Goal: Information Seeking & Learning: Learn about a topic

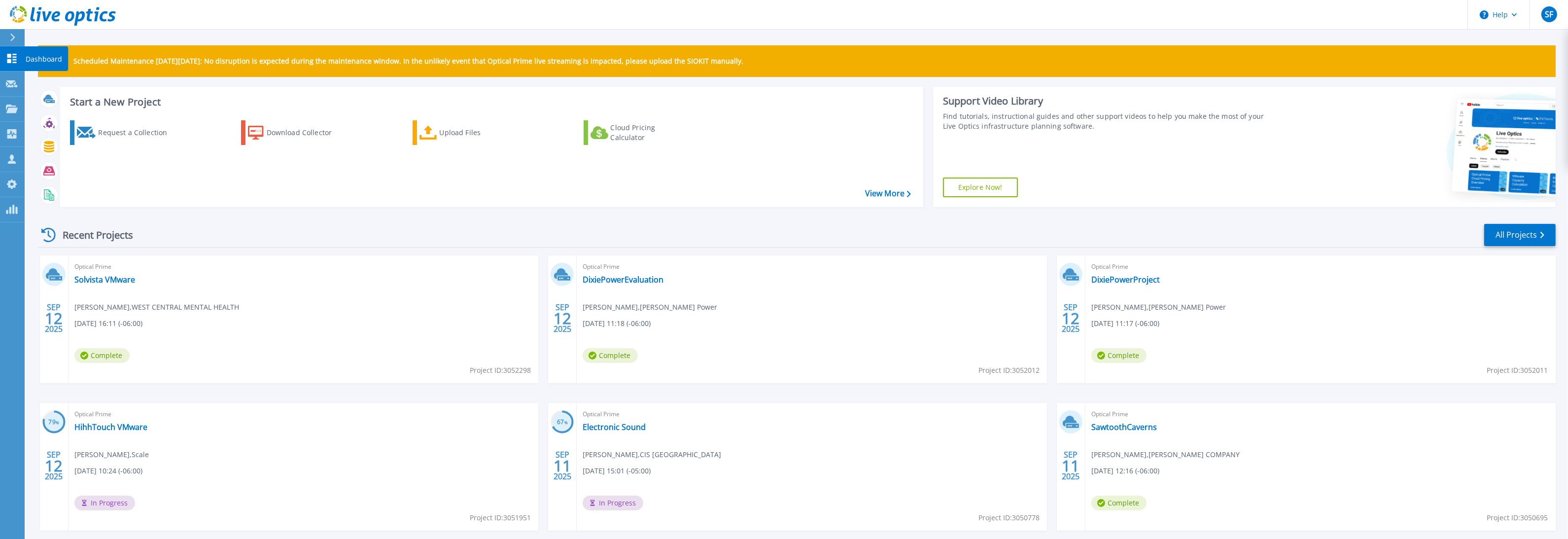
click at [9, 54] on icon at bounding box center [12, 58] width 12 height 9
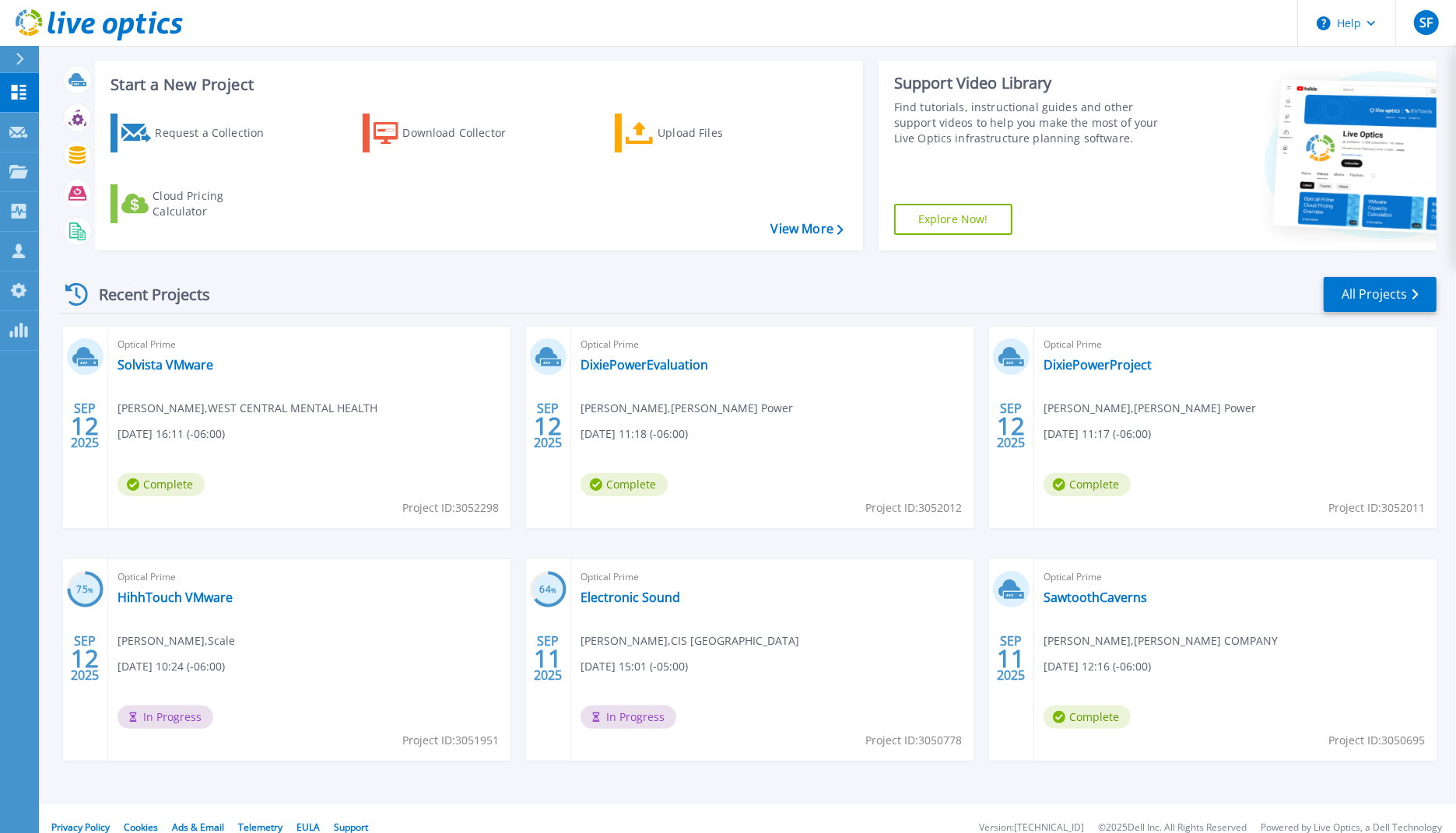
scroll to position [76, 0]
click at [623, 366] on link "DixiePowerEvaluation" at bounding box center [645, 364] width 128 height 15
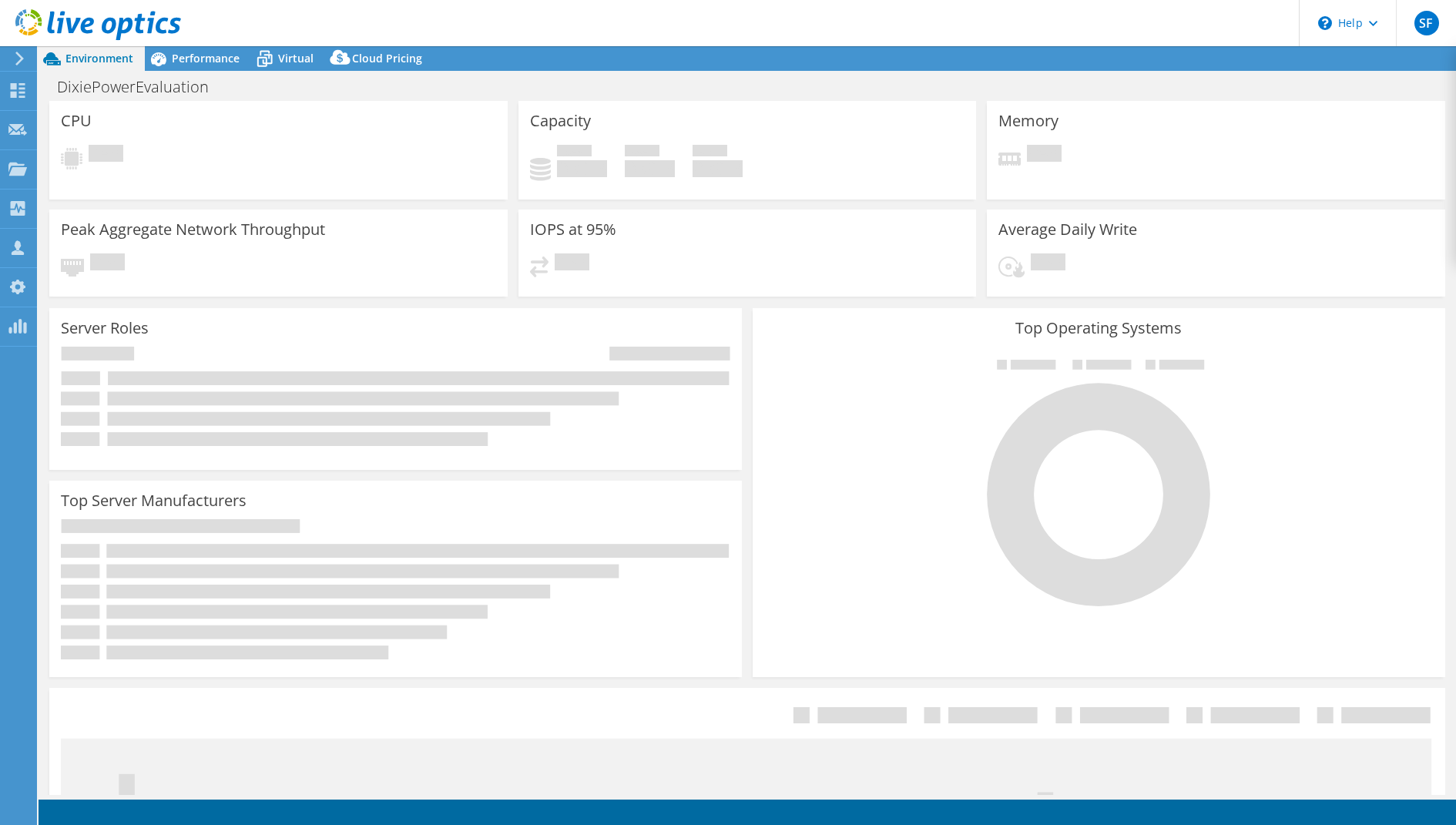
select select "USD"
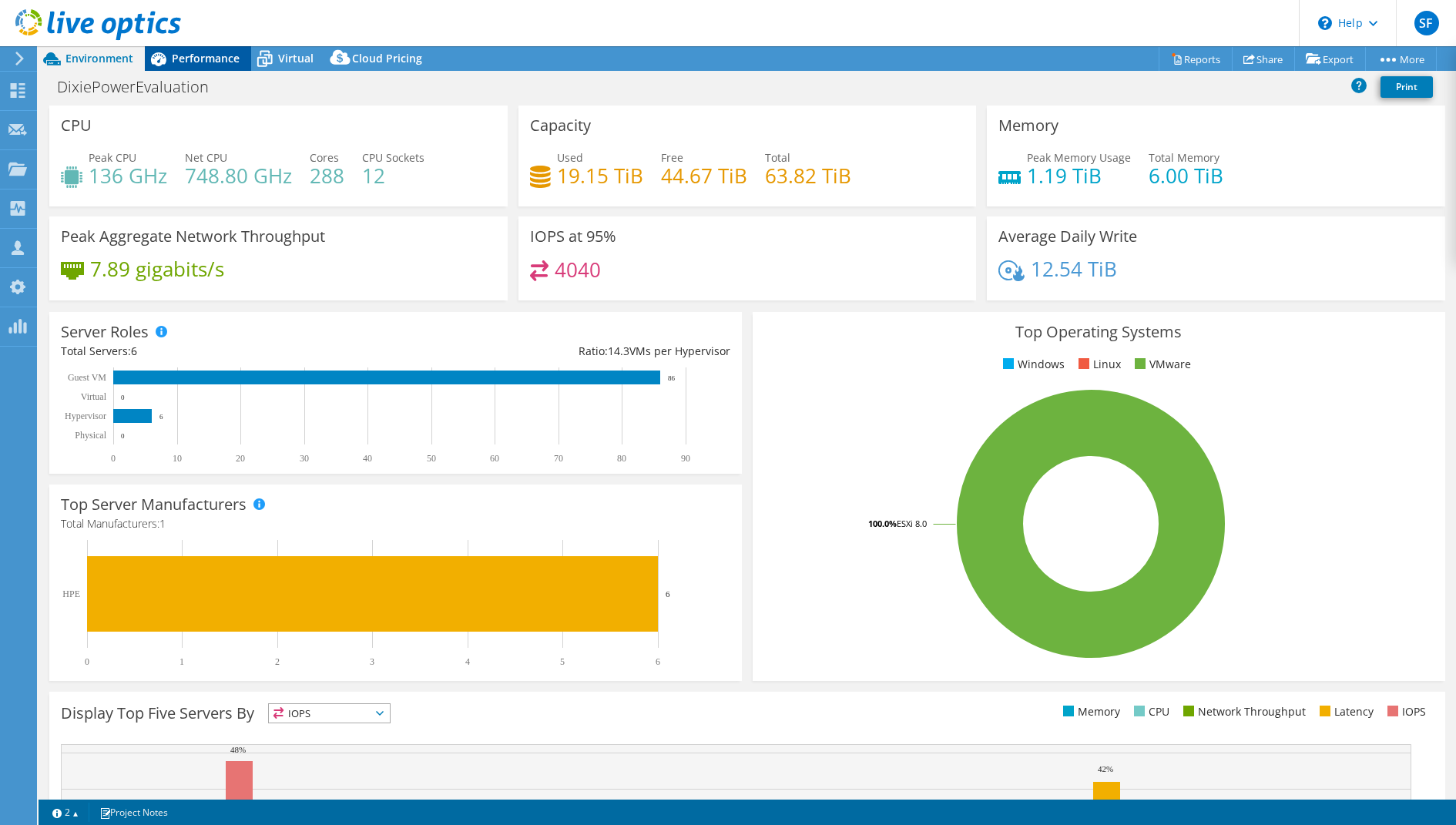
click at [178, 58] on span "Performance" at bounding box center [206, 57] width 68 height 14
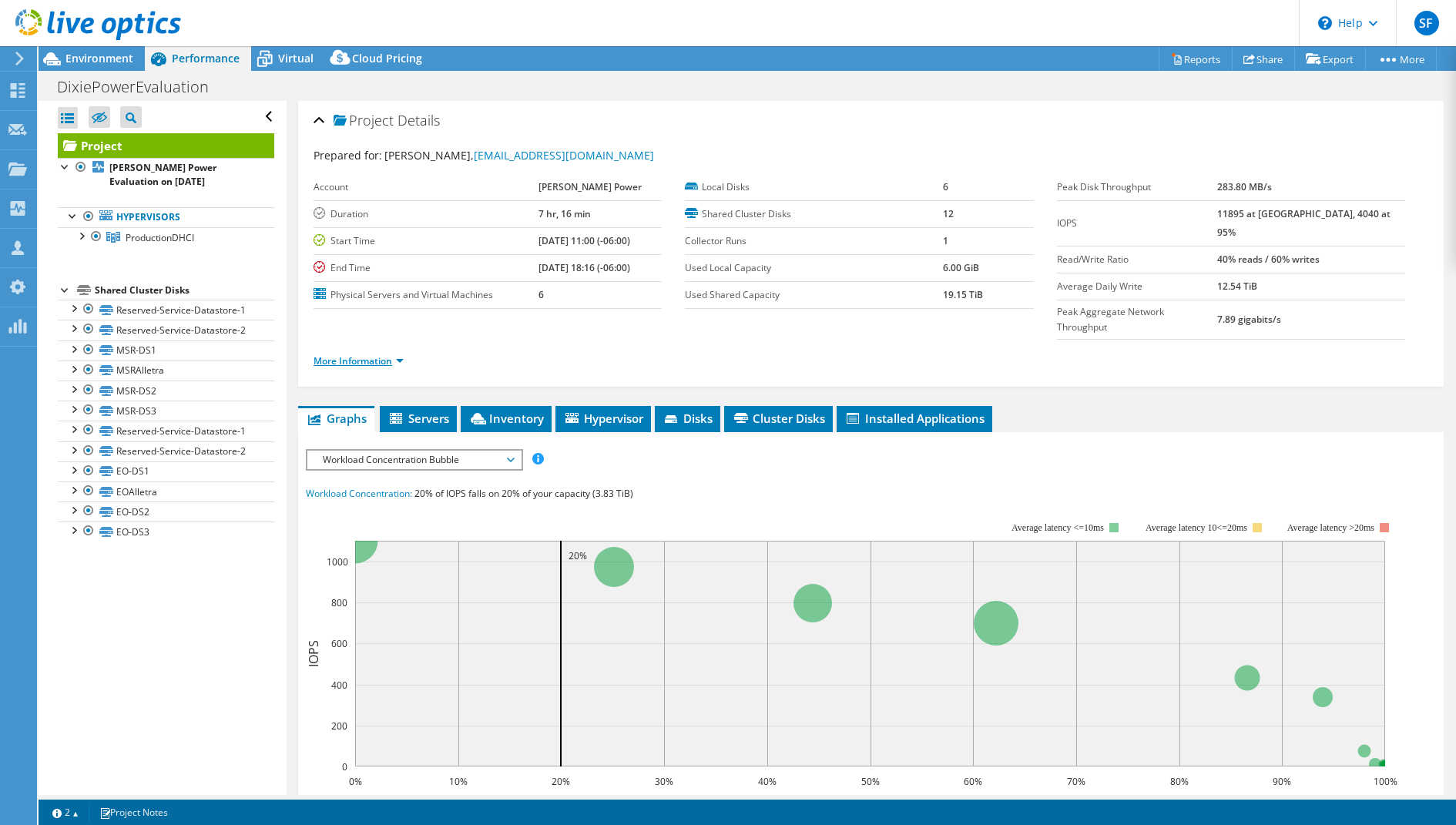
click at [356, 354] on link "More Information" at bounding box center [359, 361] width 90 height 13
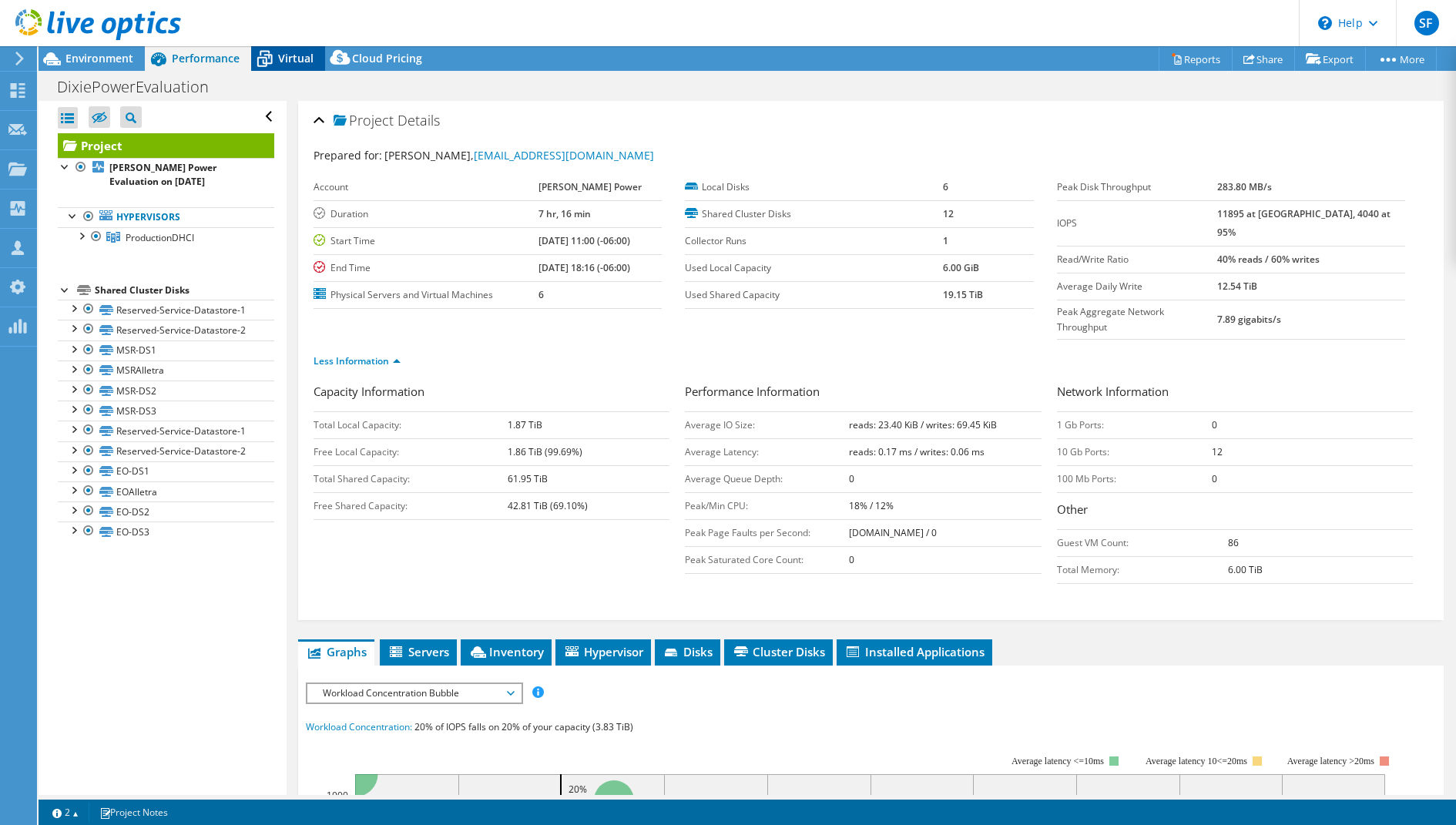
click at [304, 62] on span "Virtual" at bounding box center [296, 57] width 35 height 14
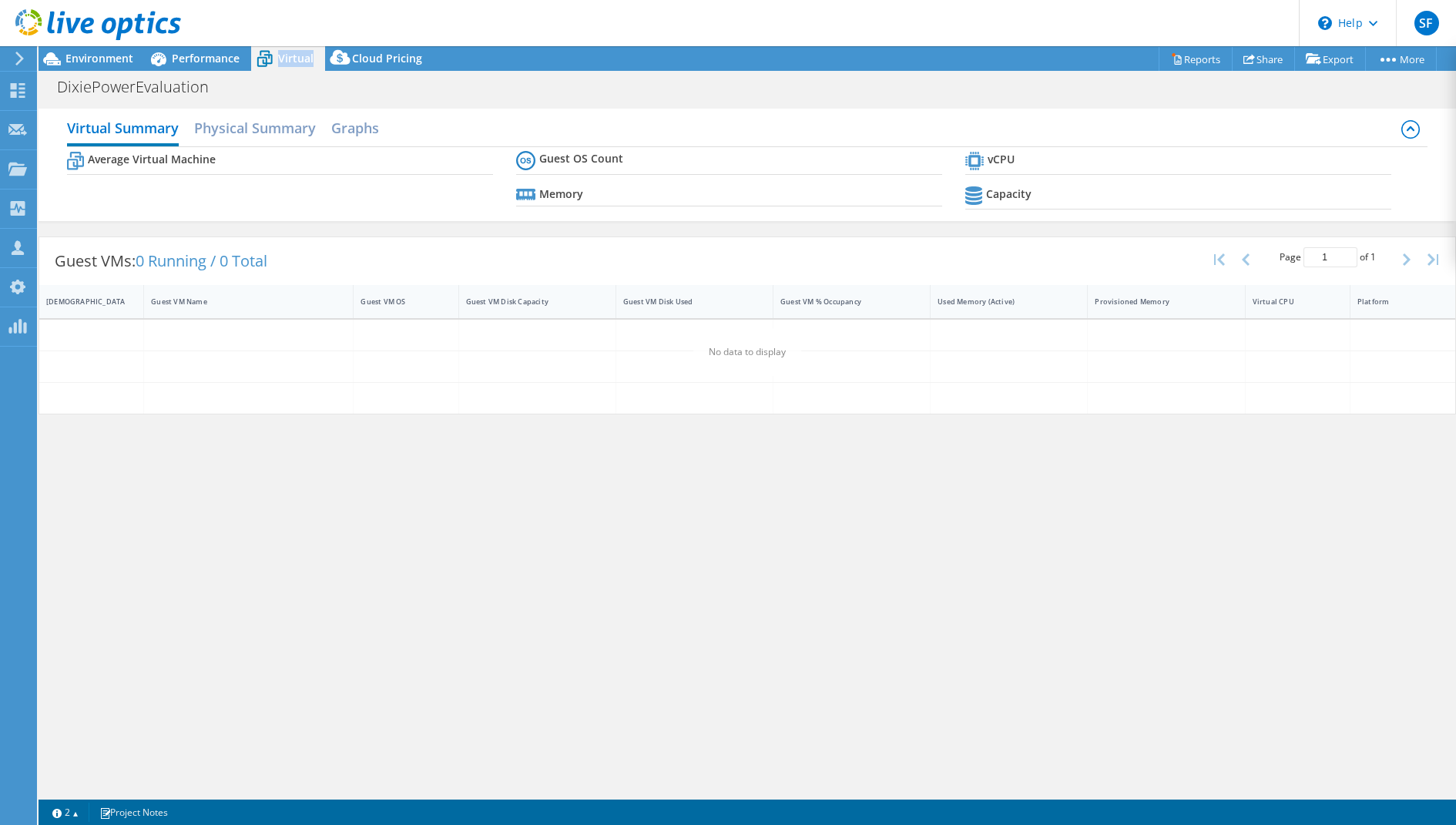
click at [304, 62] on span "Virtual" at bounding box center [296, 57] width 35 height 14
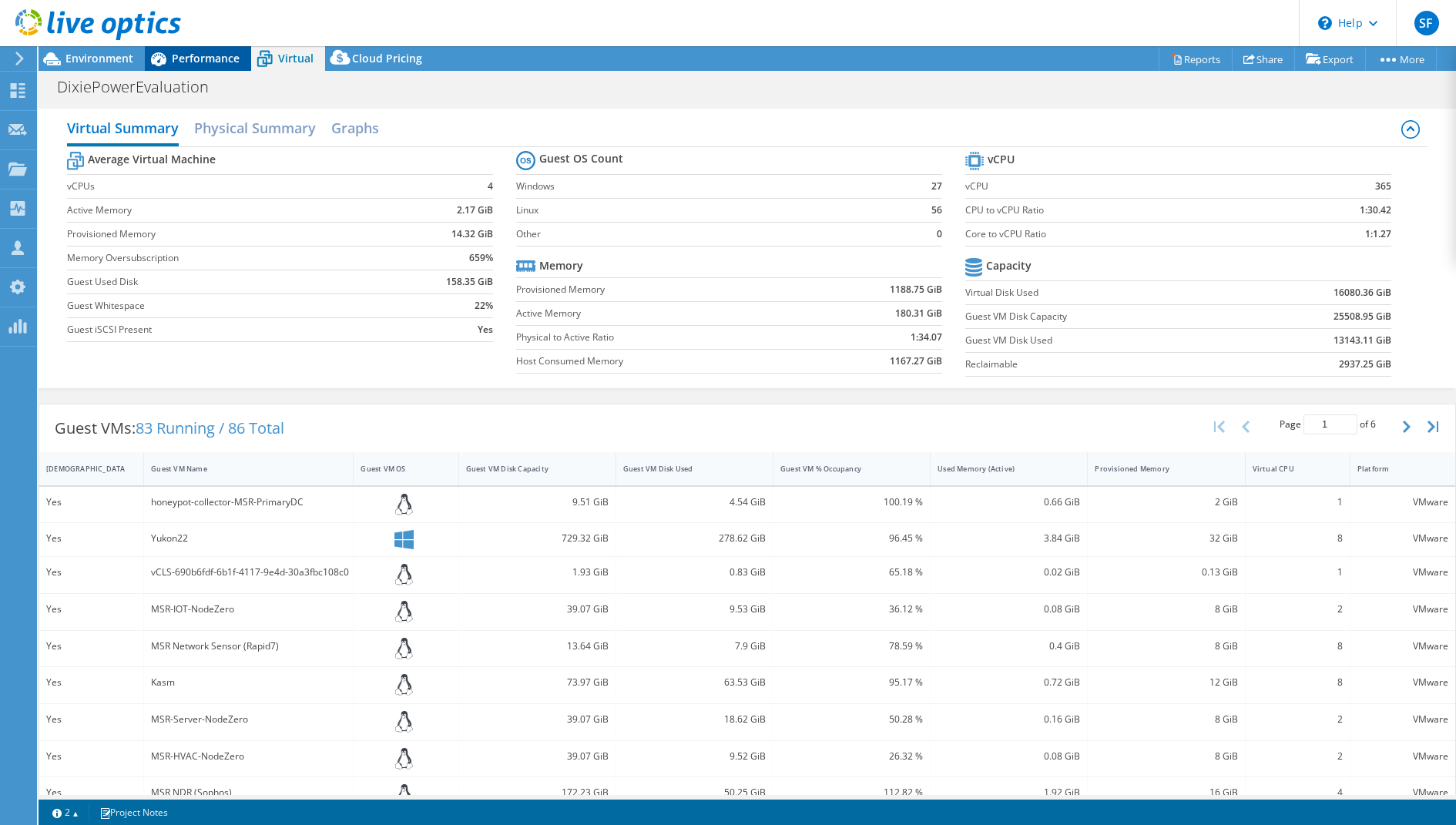
click at [204, 63] on span "Performance" at bounding box center [206, 57] width 68 height 14
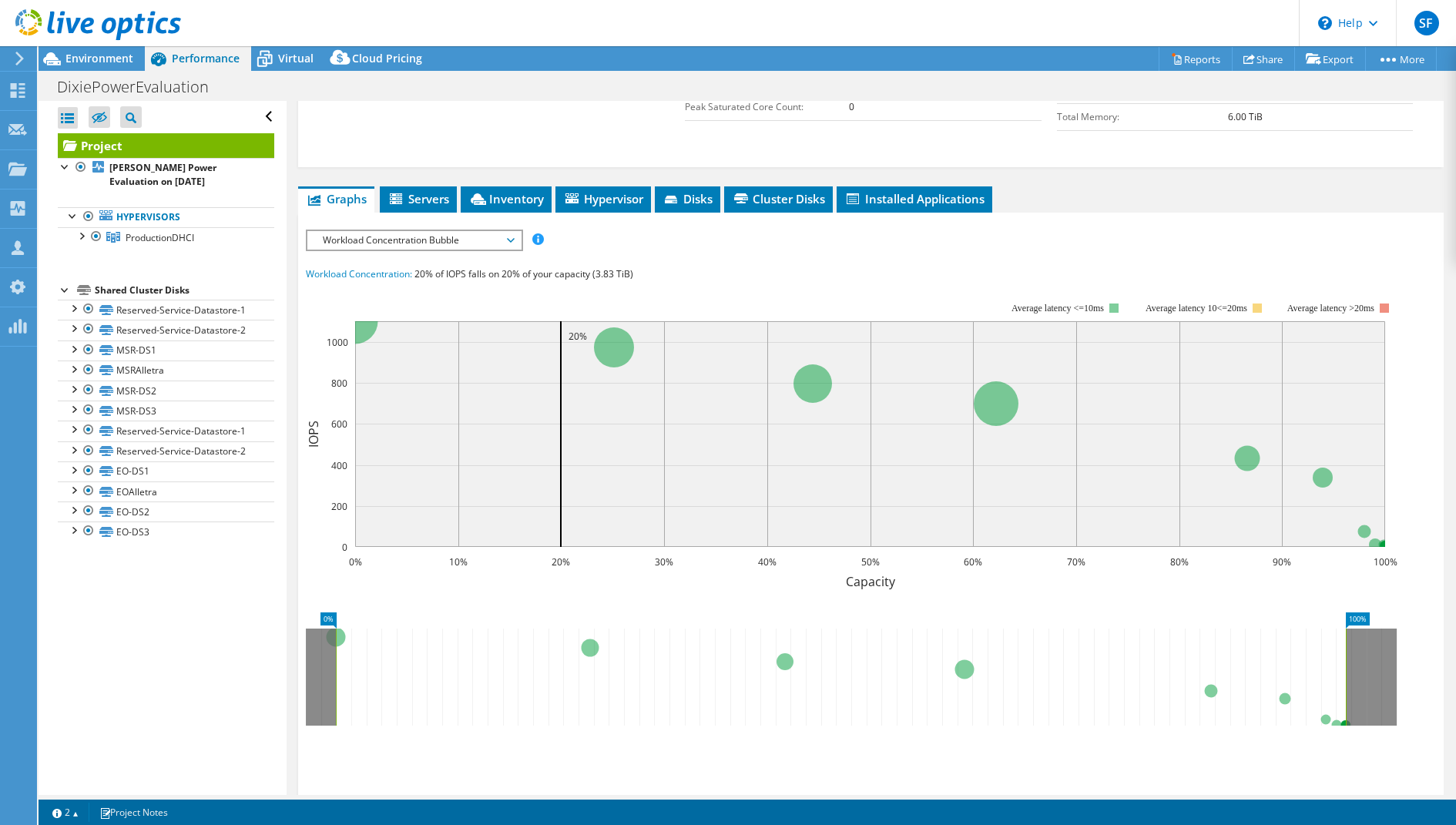
scroll to position [527, 0]
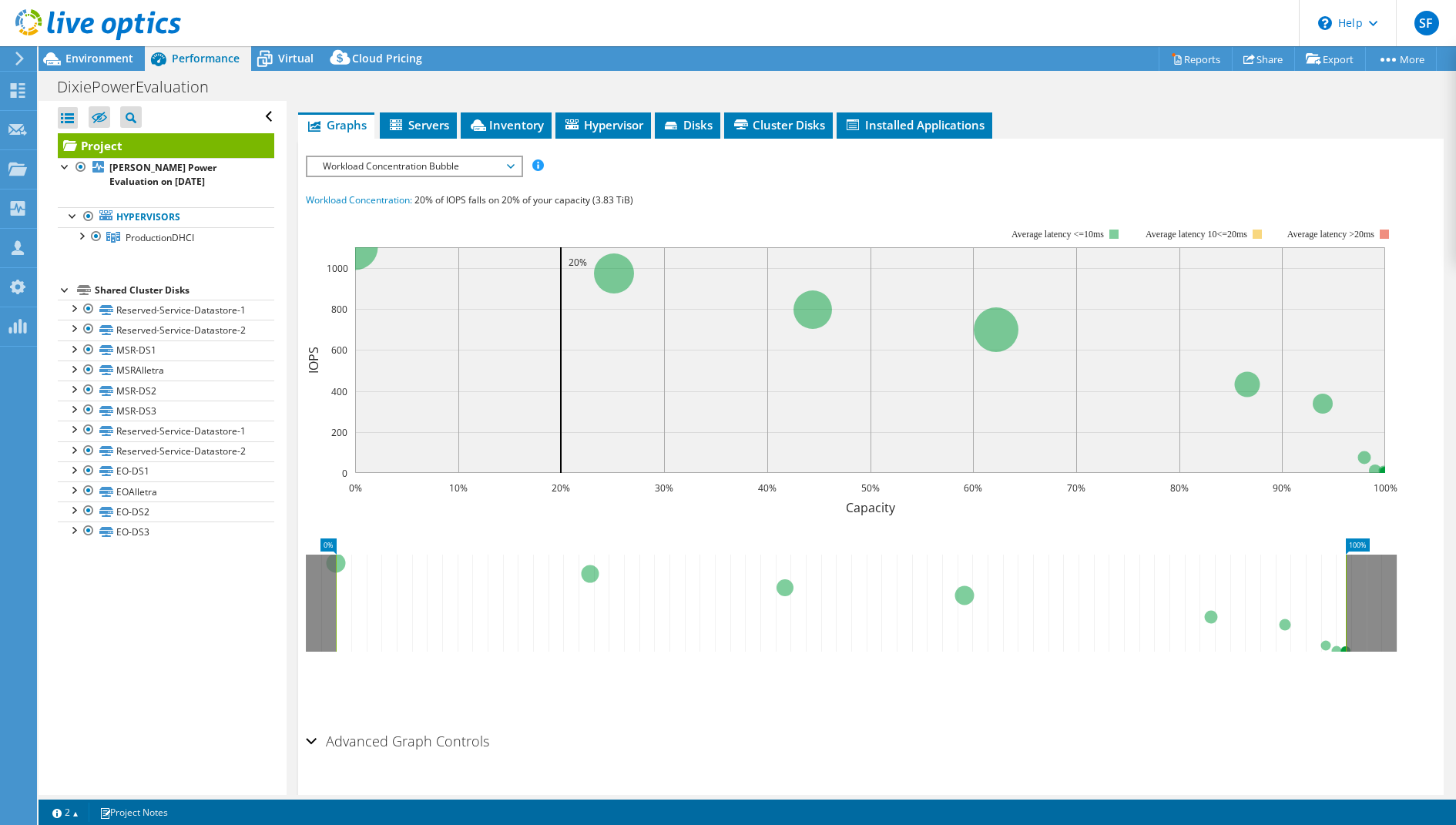
click at [510, 157] on span "Workload Concentration Bubble" at bounding box center [414, 166] width 198 height 18
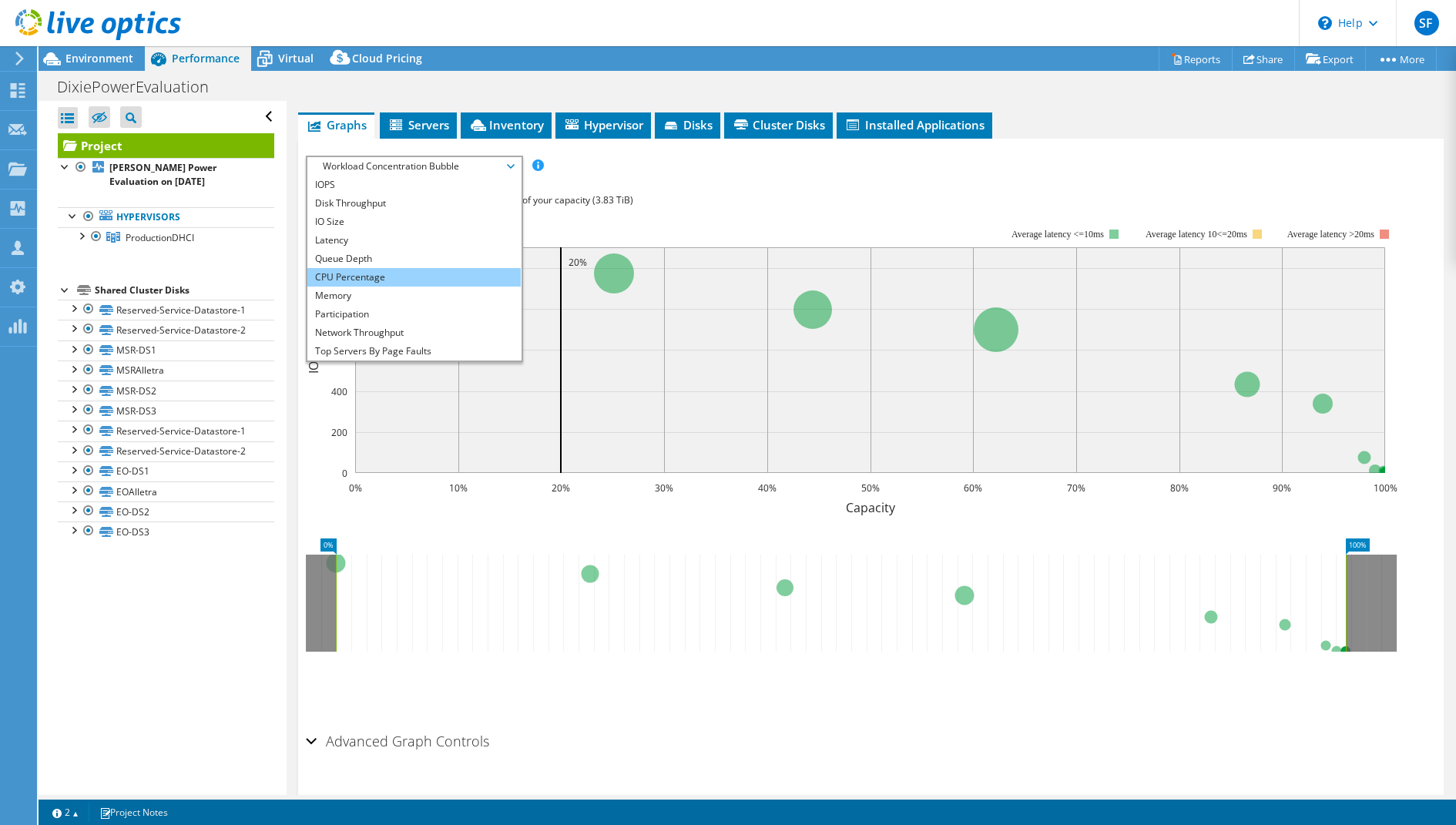
click at [460, 268] on li "CPU Percentage" at bounding box center [414, 277] width 213 height 18
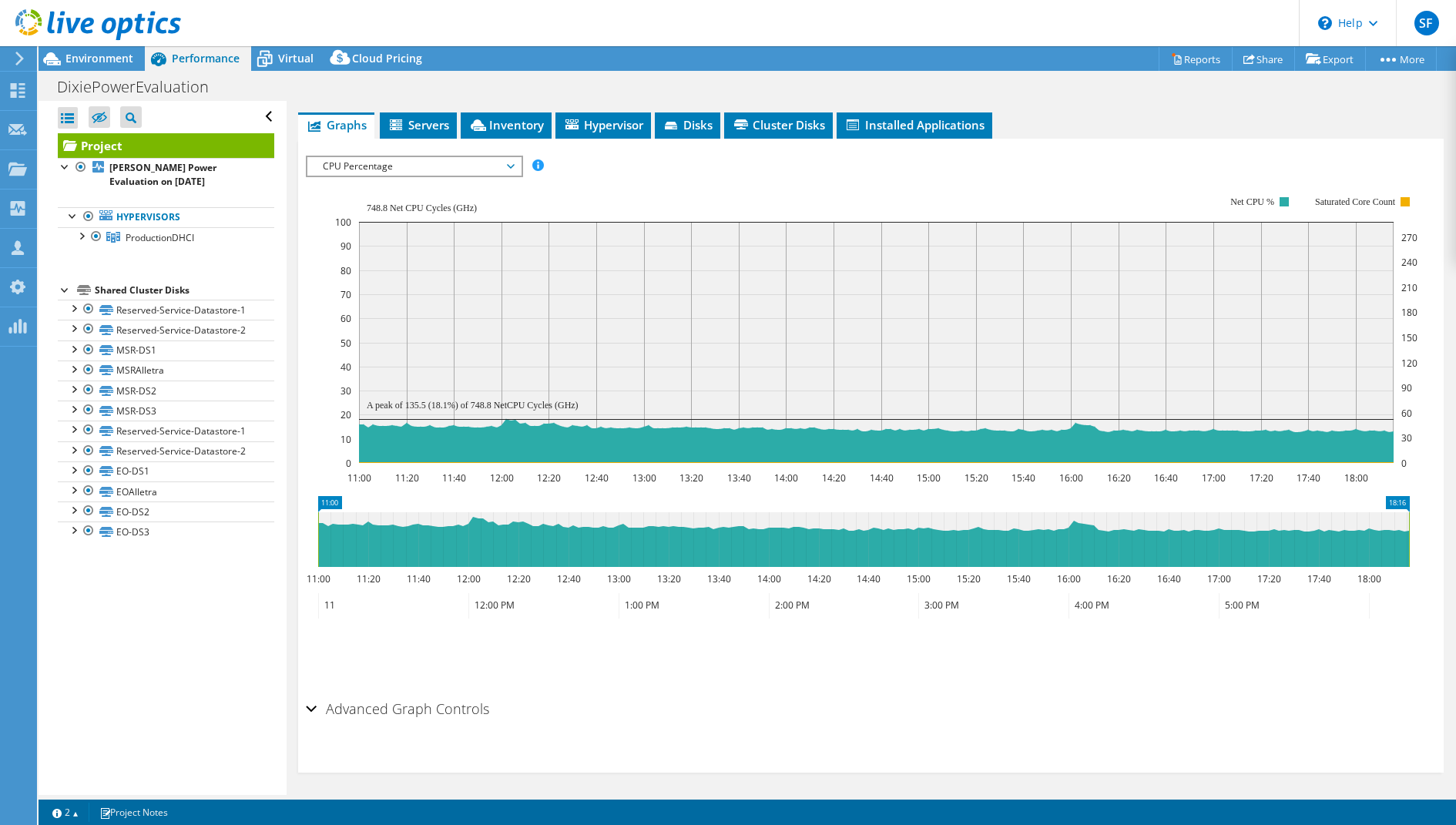
scroll to position [495, 0]
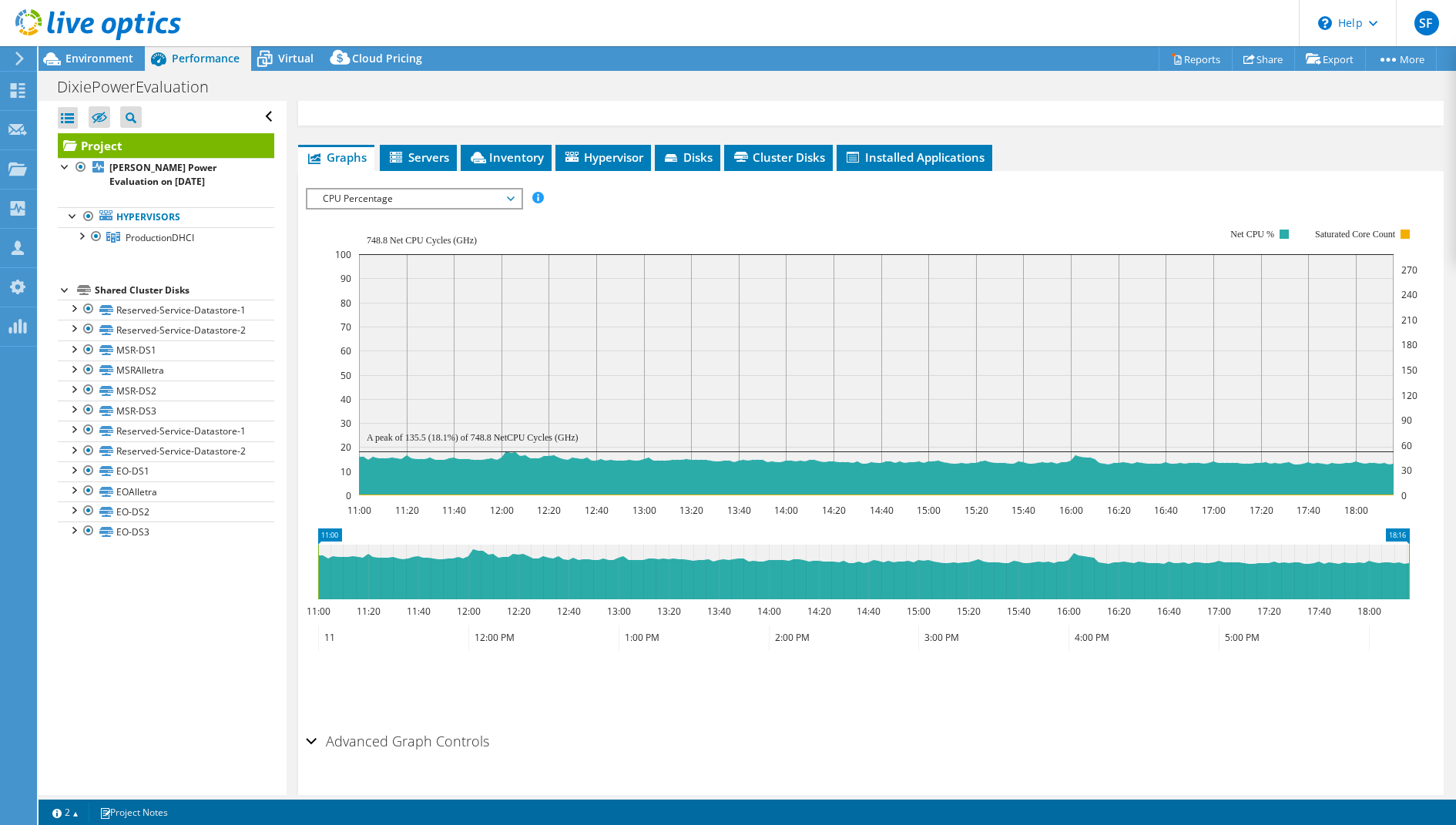
click at [506, 188] on div "CPU Percentage IOPS Disk Throughput IO Size Latency Queue Depth CPU Percentage …" at bounding box center [414, 198] width 217 height 22
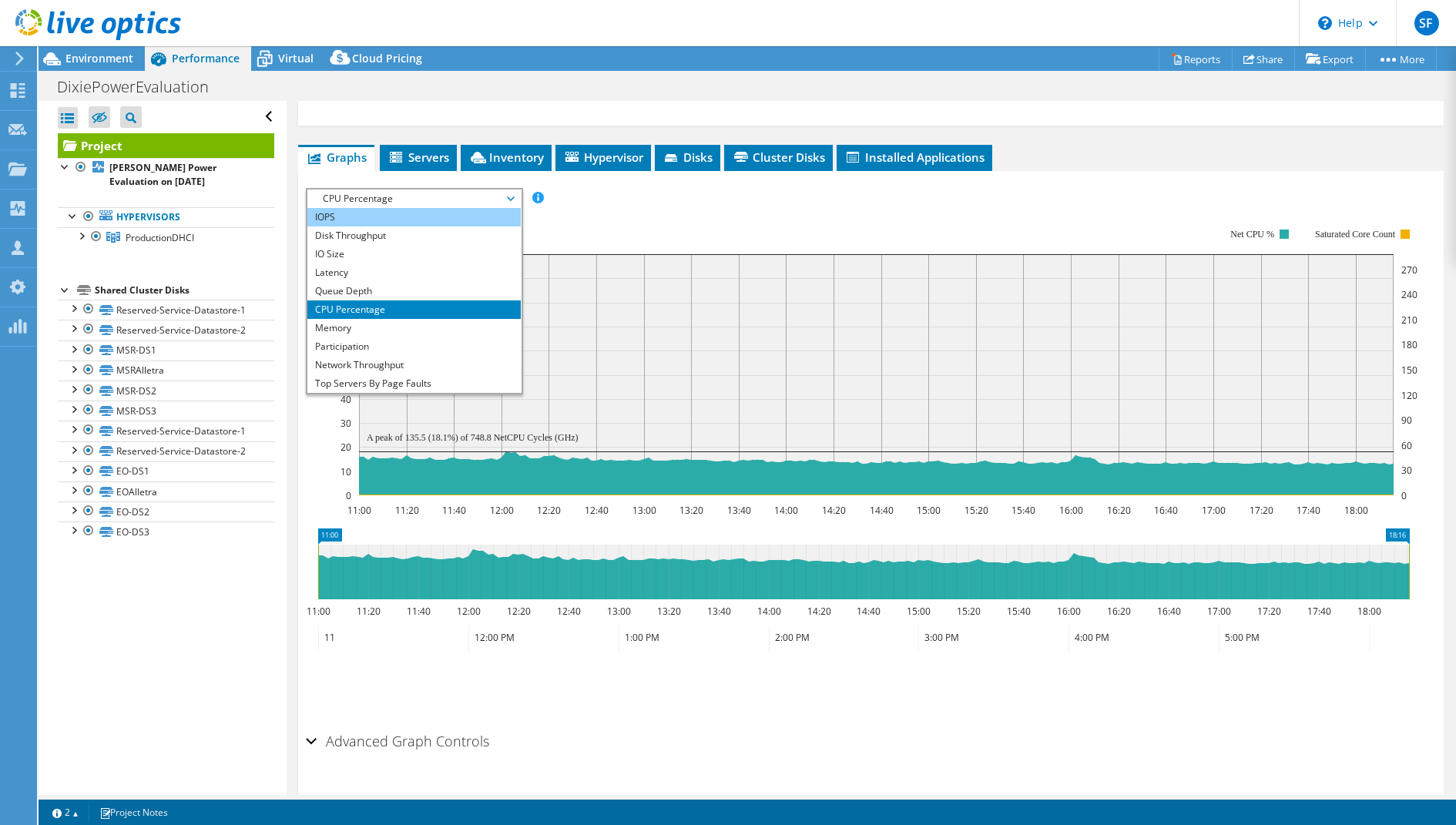
click at [444, 208] on li "IOPS" at bounding box center [414, 216] width 213 height 18
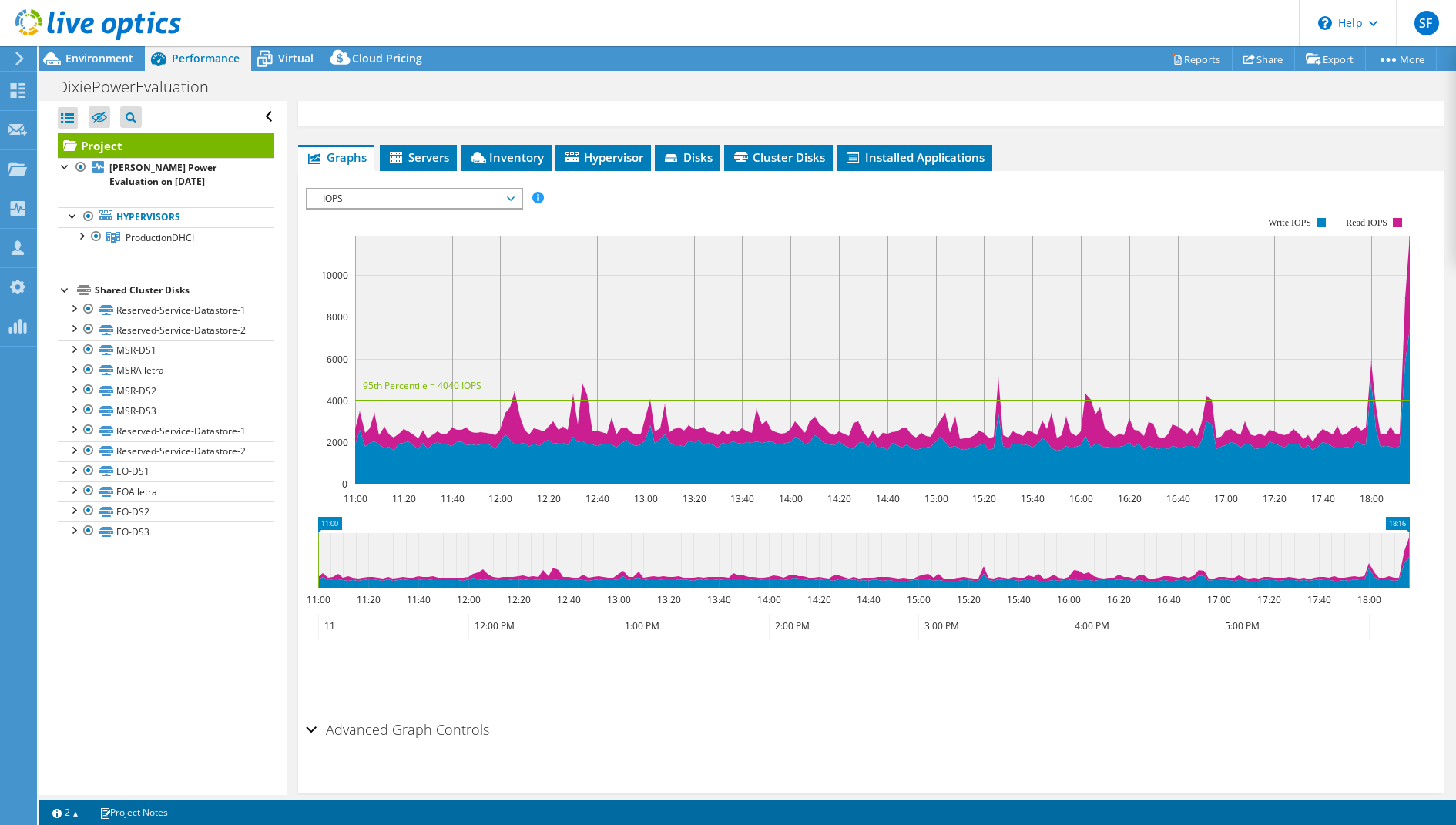
scroll to position [483, 0]
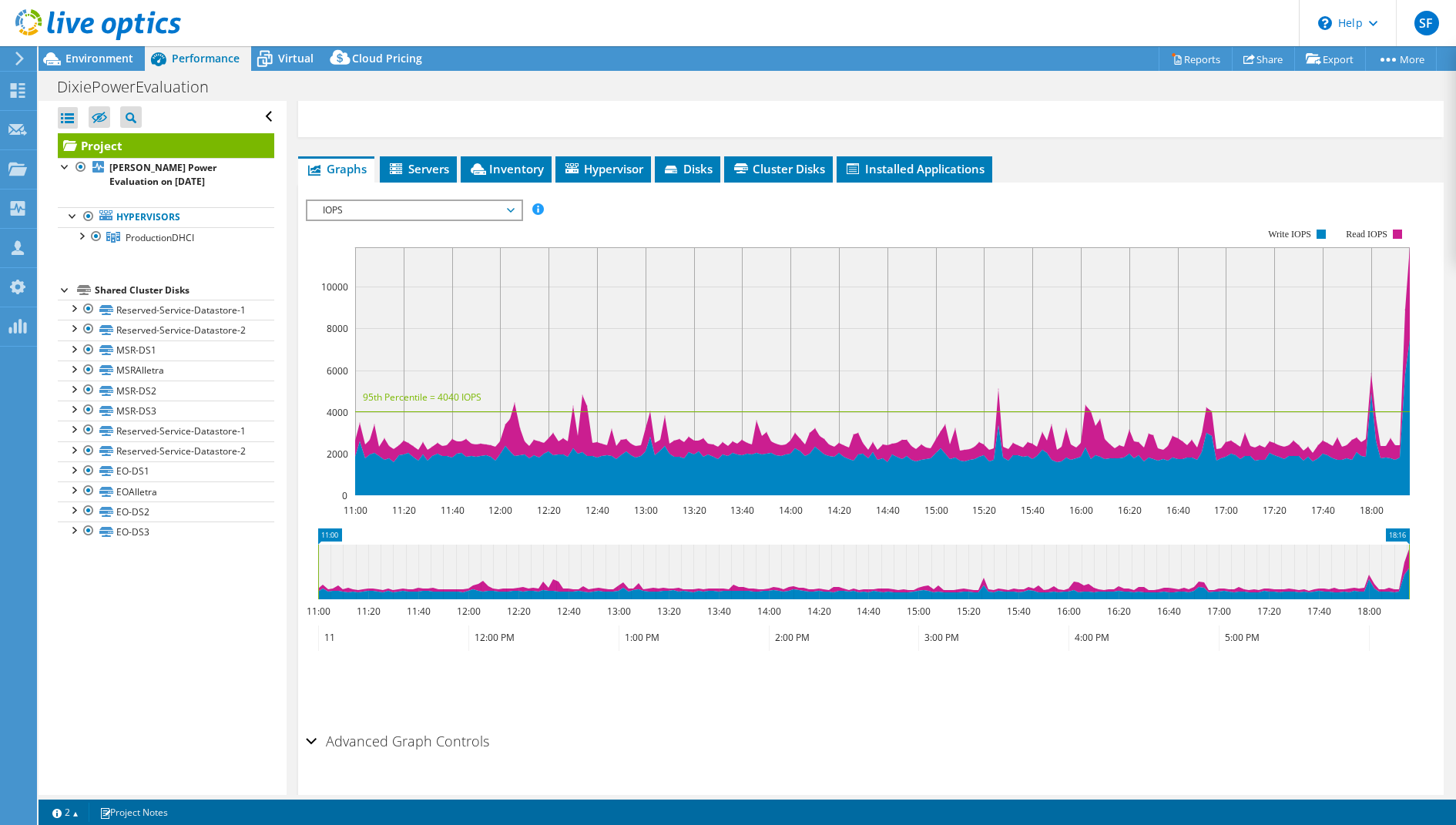
click at [468, 201] on span "IOPS" at bounding box center [414, 210] width 198 height 18
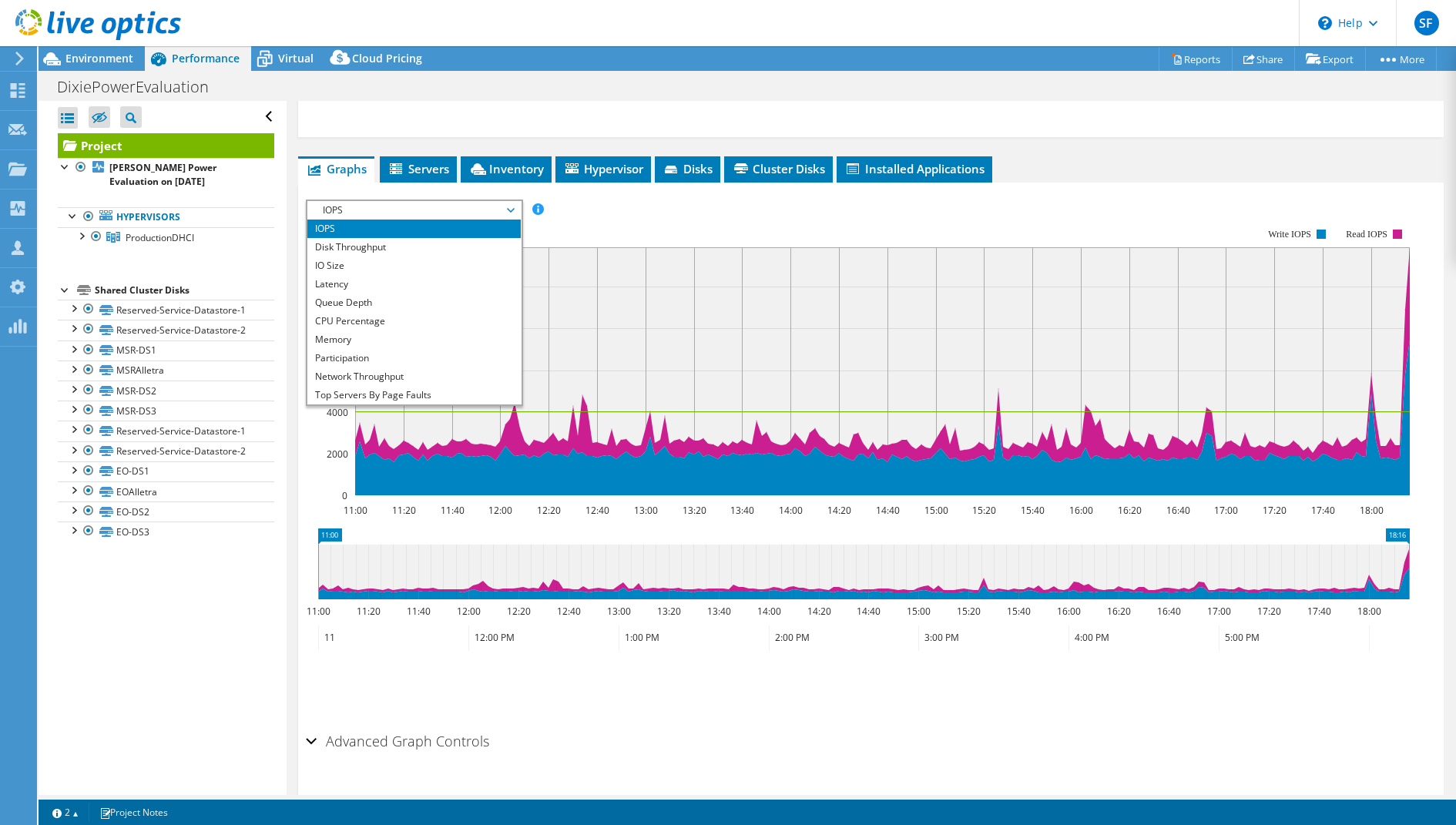
scroll to position [55, 0]
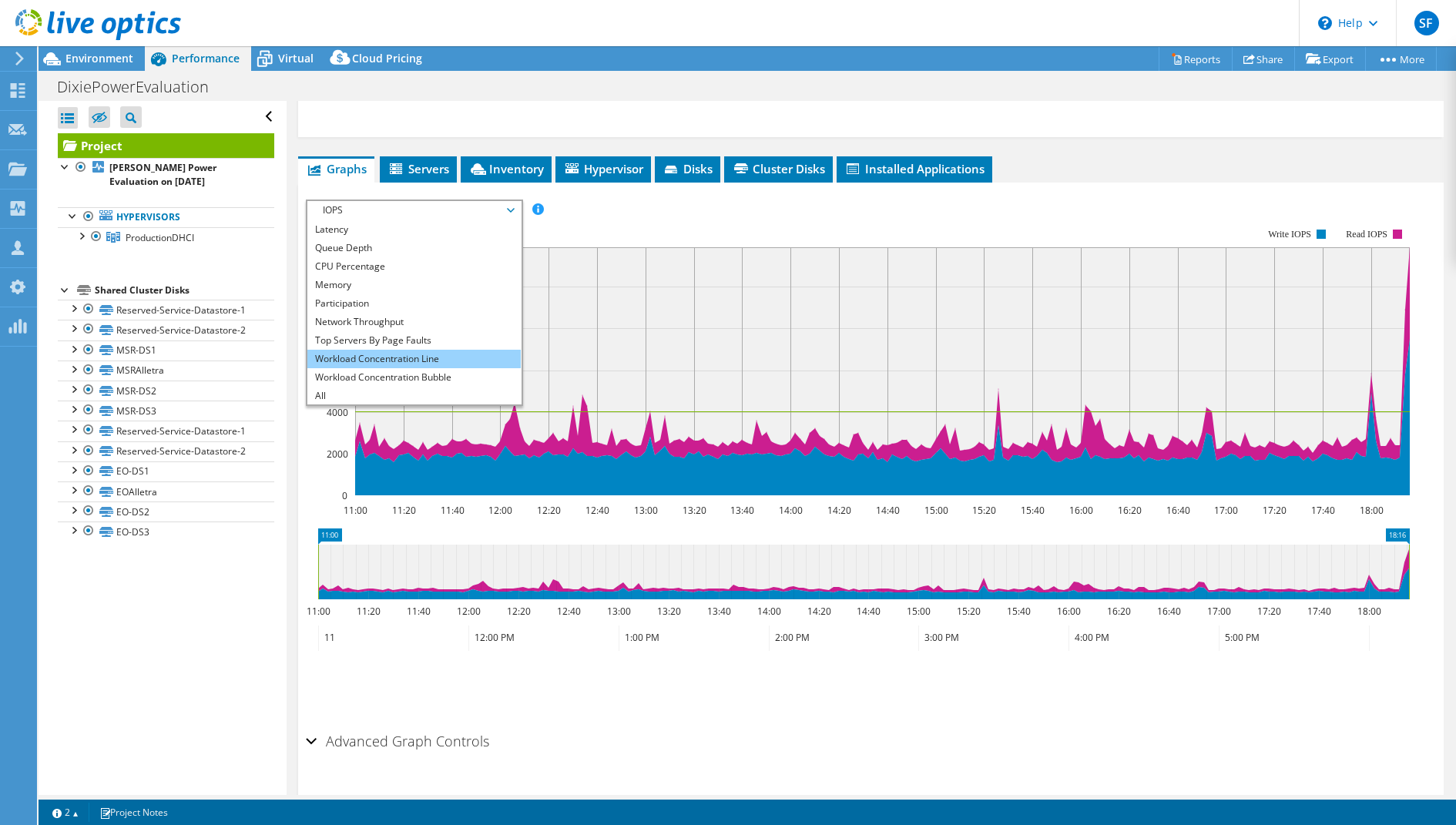
click at [444, 349] on li "Workload Concentration Line" at bounding box center [414, 358] width 213 height 18
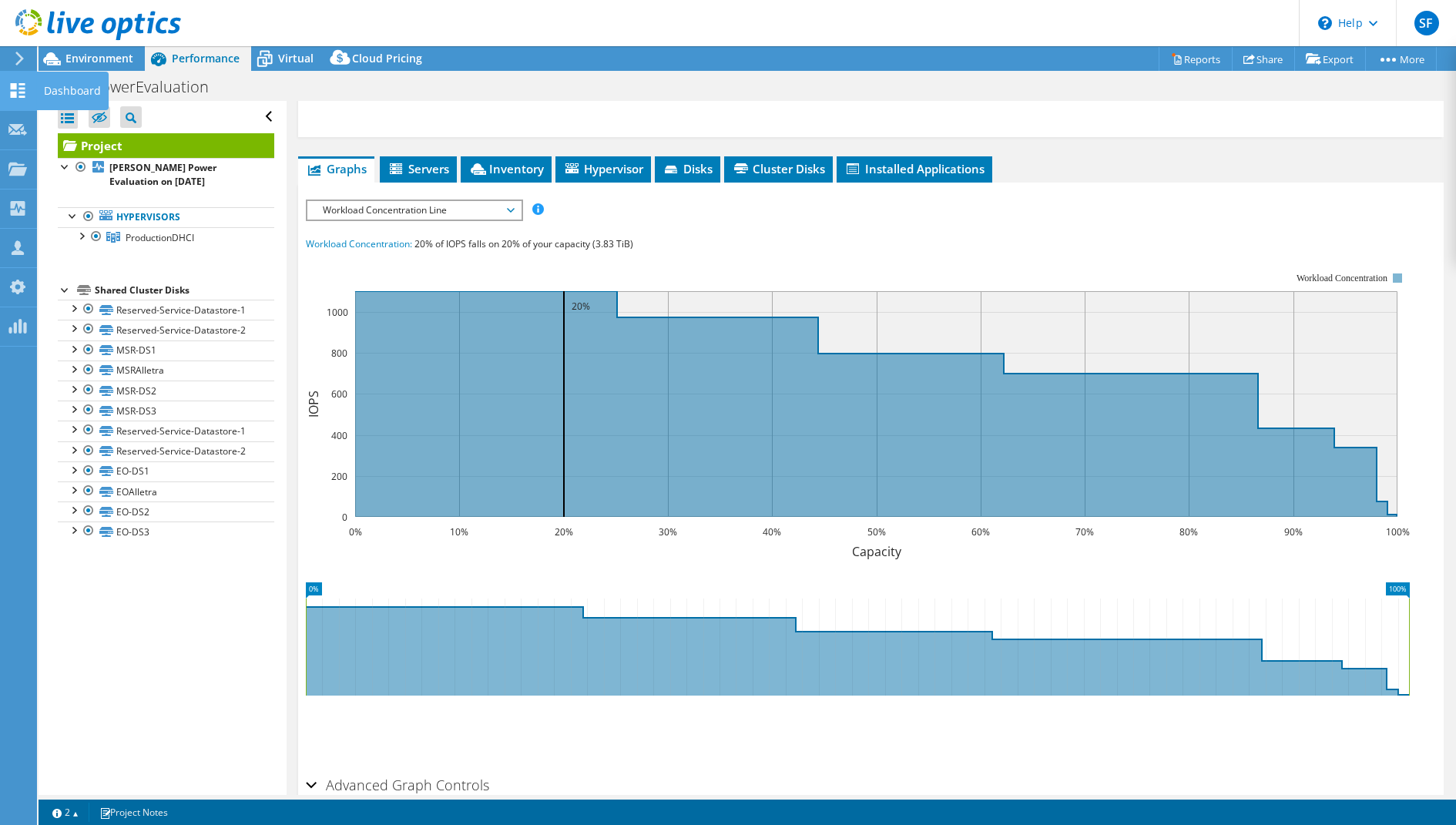
click at [22, 87] on use at bounding box center [17, 90] width 14 height 14
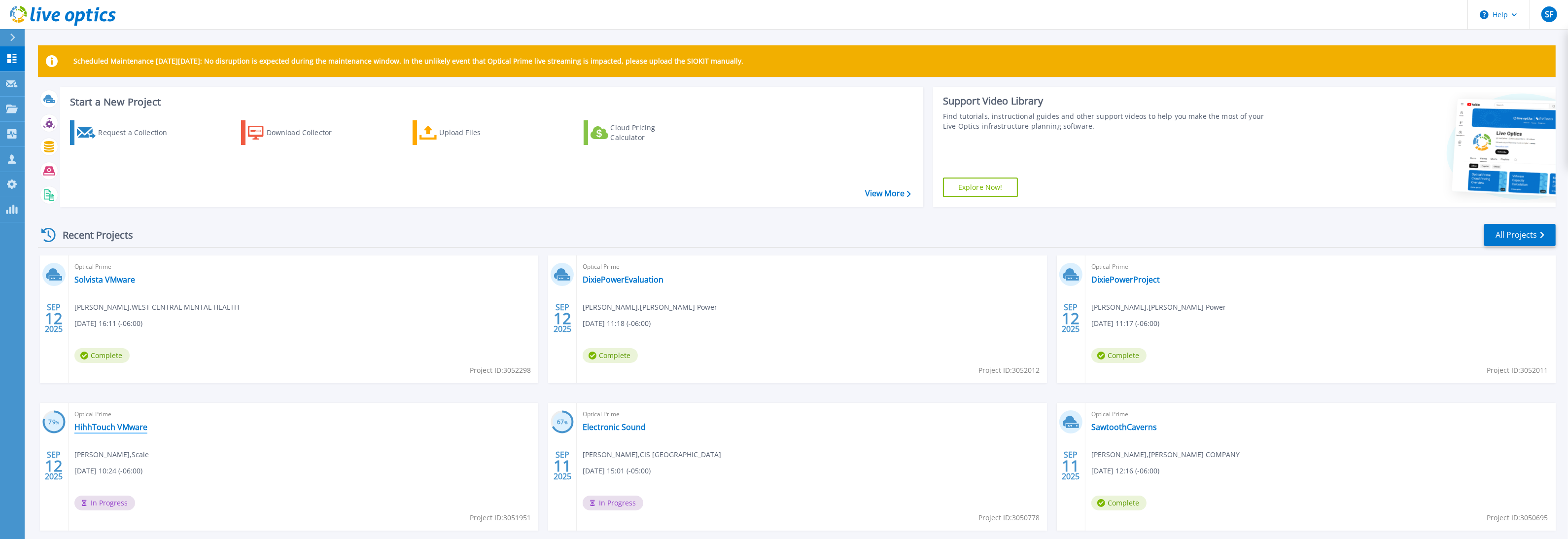
click at [134, 426] on link "HihhTouch VMware" at bounding box center [111, 427] width 73 height 10
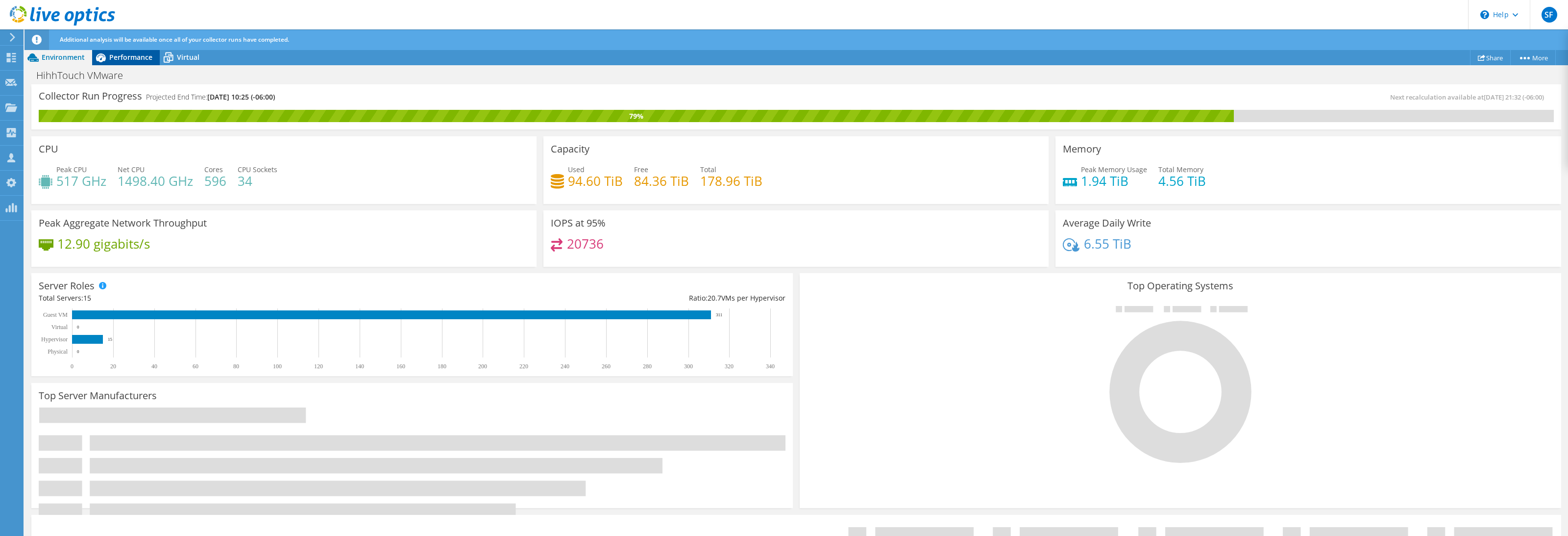
click at [122, 62] on span "Performance" at bounding box center [131, 57] width 43 height 9
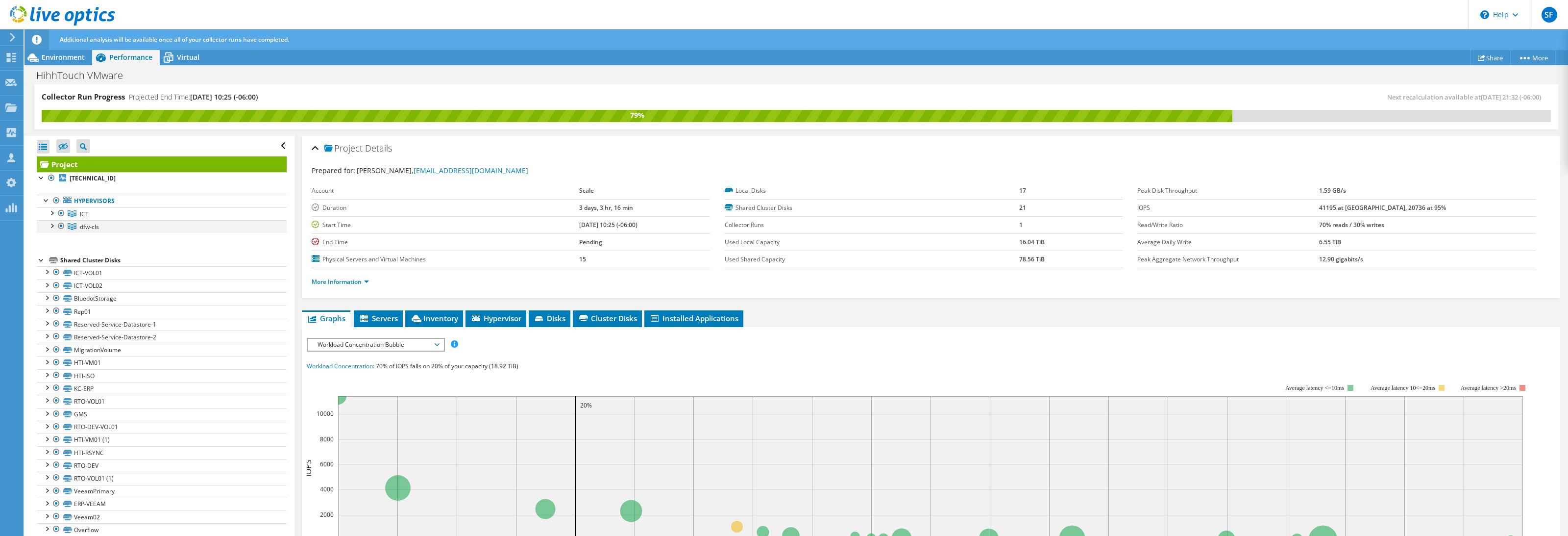
click at [51, 228] on div at bounding box center [51, 225] width 10 height 10
click at [50, 215] on div at bounding box center [51, 213] width 10 height 10
click at [49, 253] on div at bounding box center [51, 251] width 10 height 10
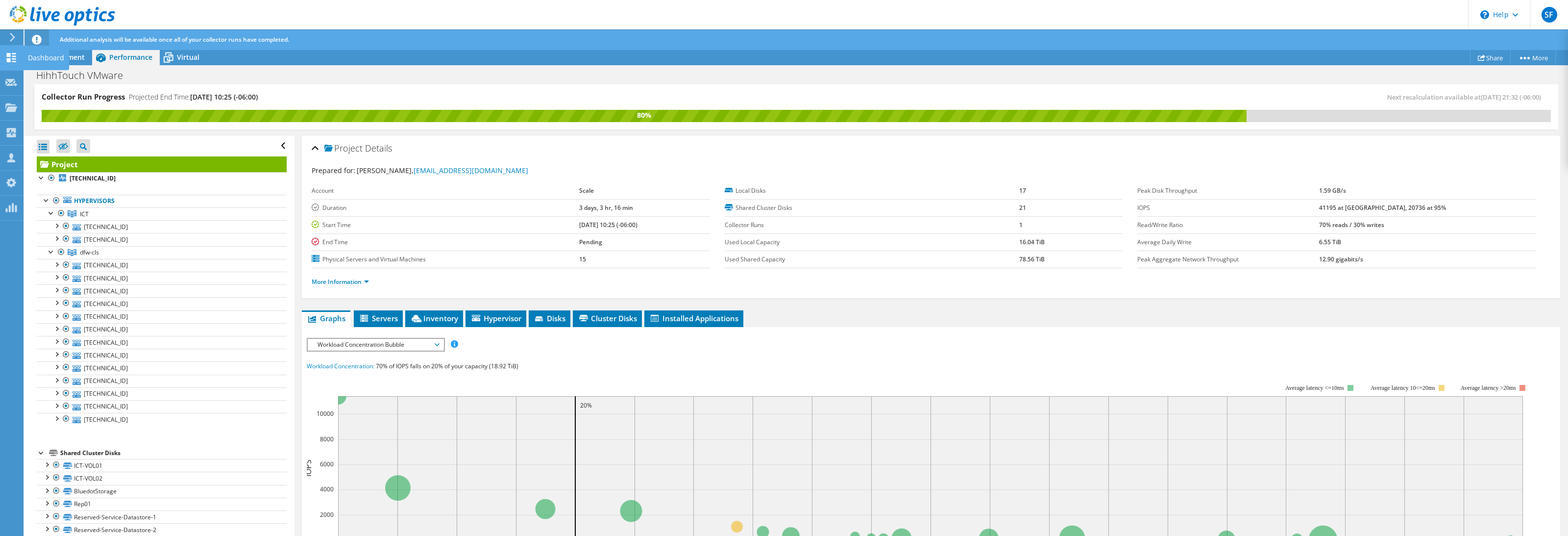
click at [15, 58] on use at bounding box center [11, 57] width 9 height 9
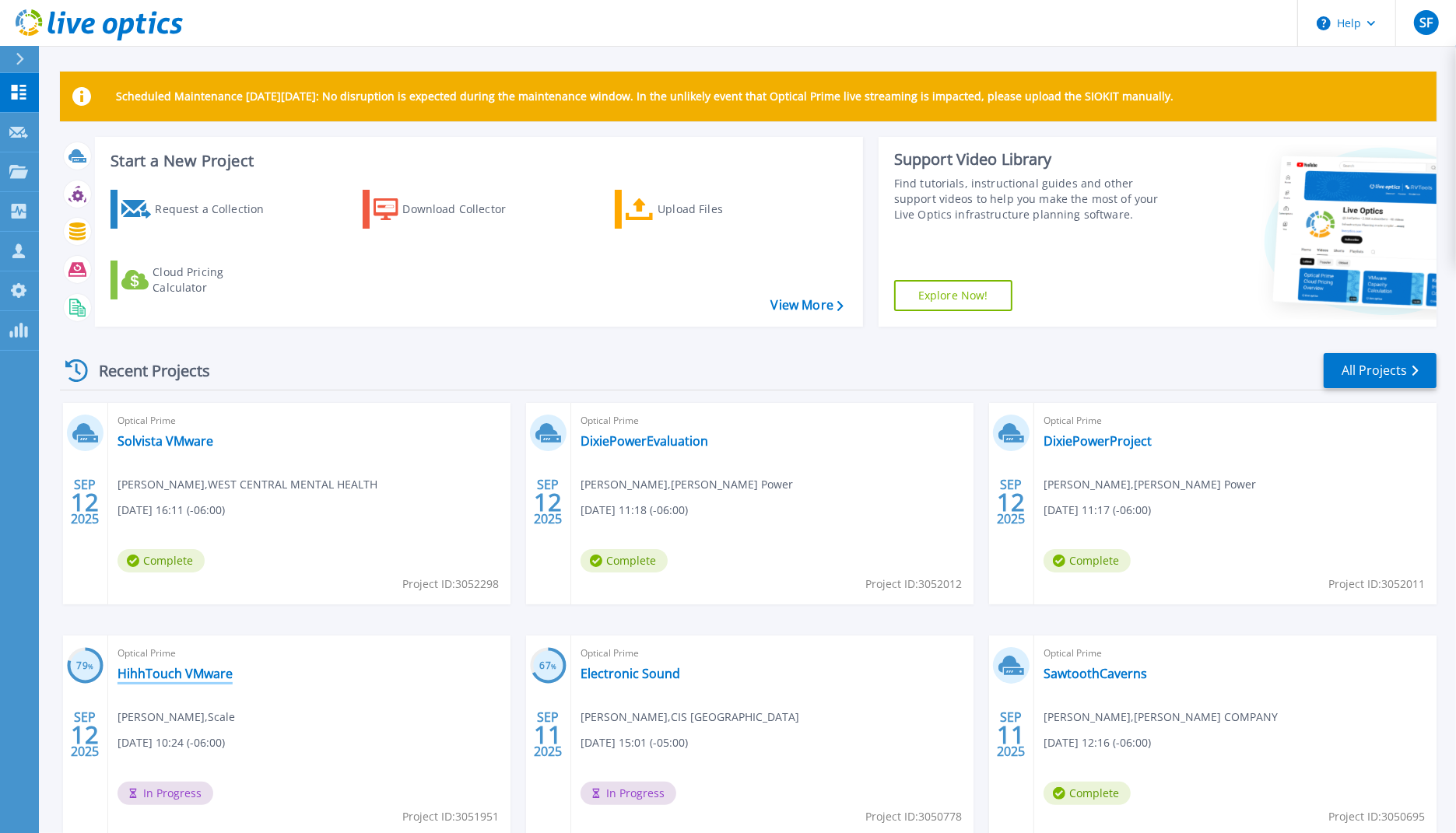
click at [214, 672] on link "HihhTouch VMware" at bounding box center [175, 674] width 115 height 15
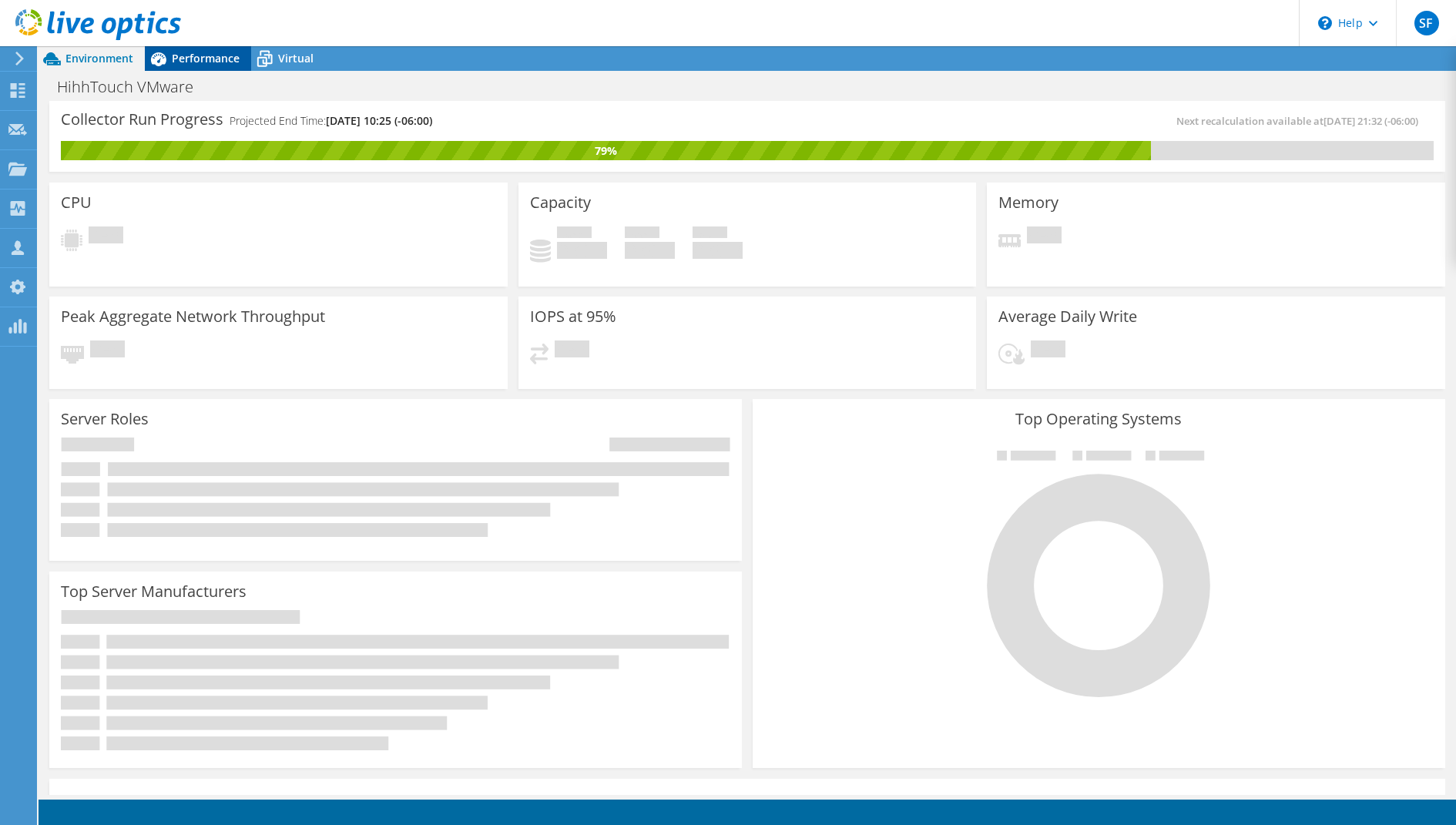
click at [188, 63] on span "Performance" at bounding box center [206, 57] width 68 height 14
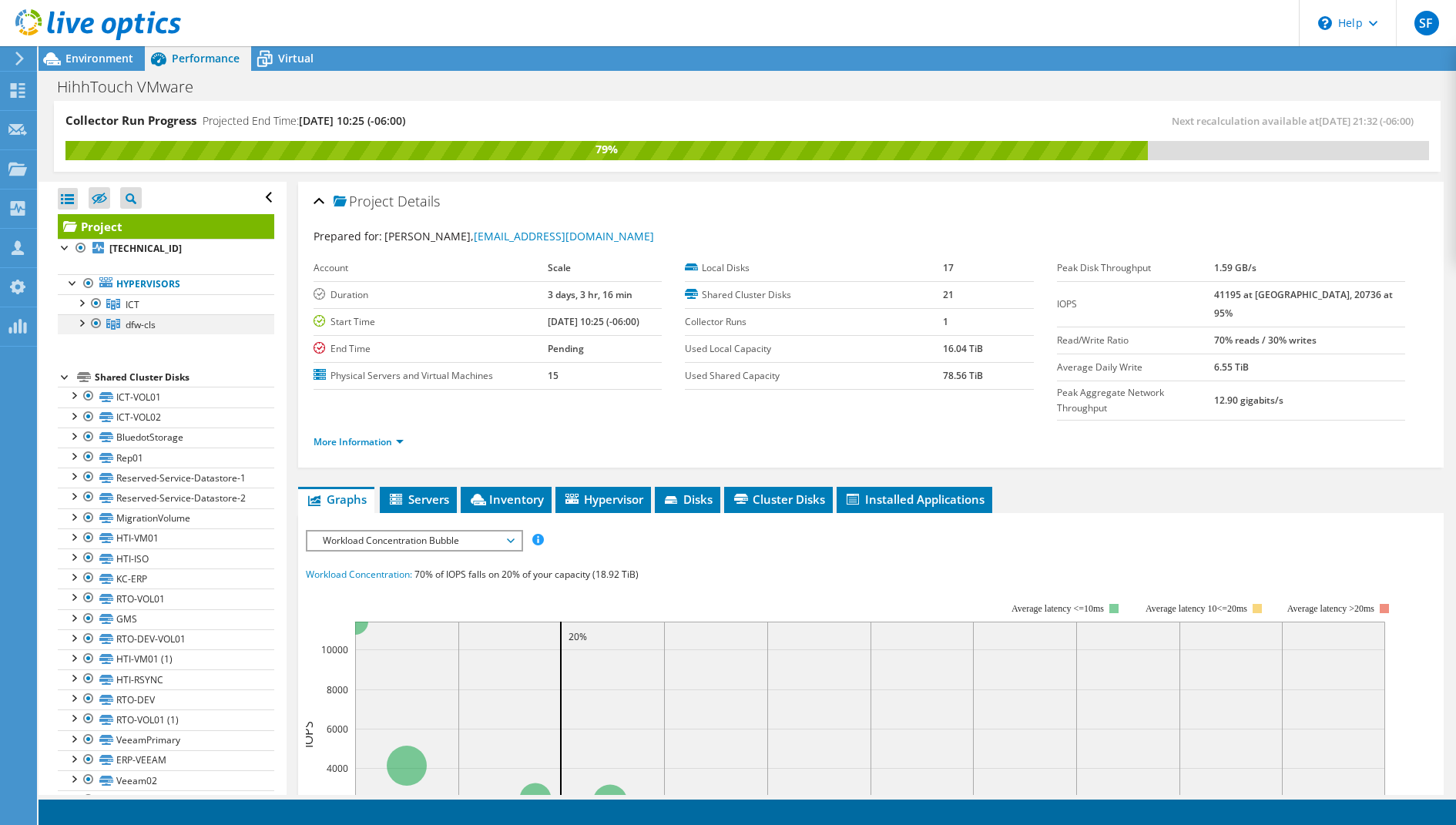
click at [78, 318] on div at bounding box center [80, 322] width 15 height 15
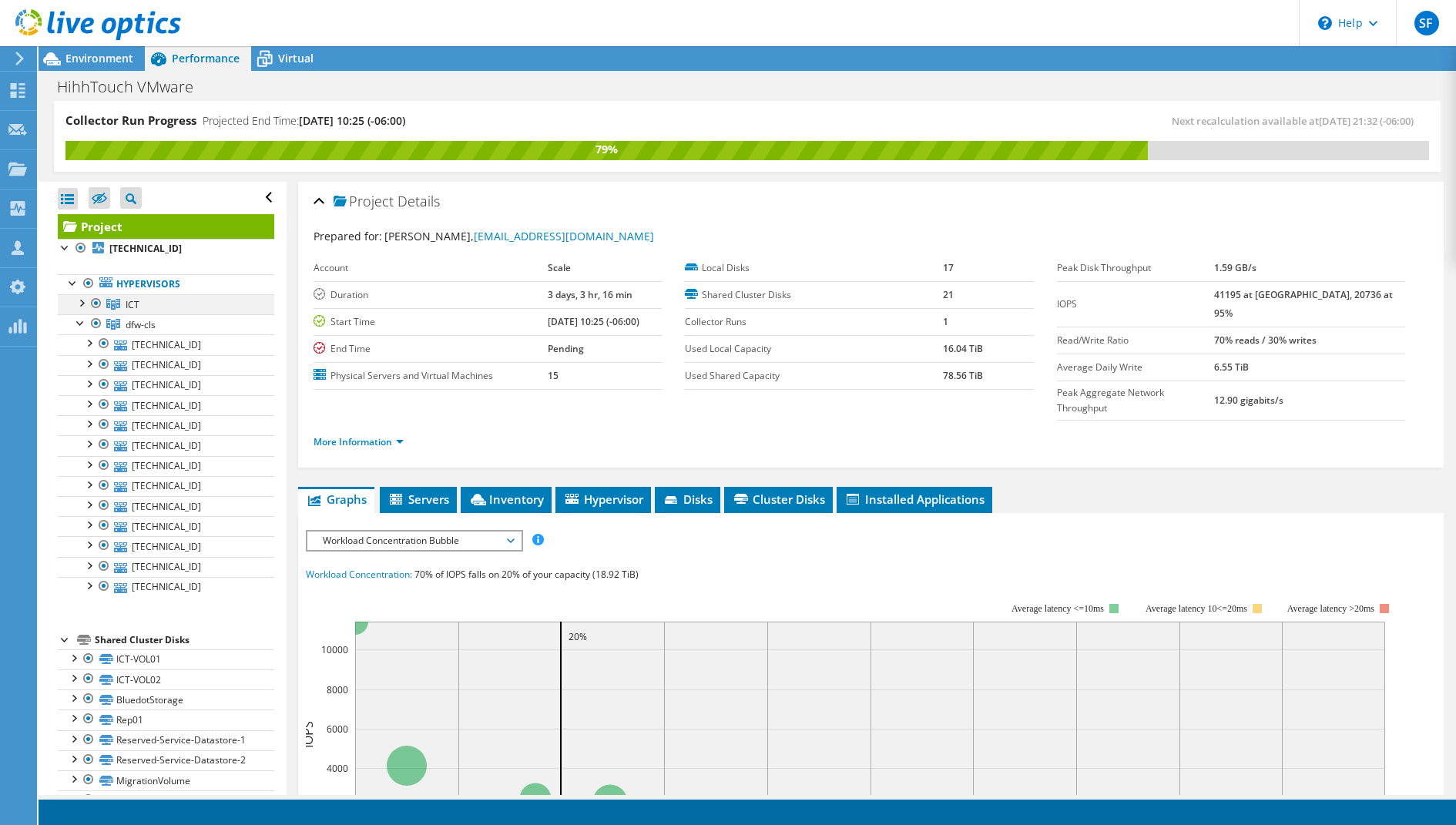
click at [85, 298] on div at bounding box center [80, 302] width 15 height 15
click at [84, 302] on div at bounding box center [80, 302] width 15 height 15
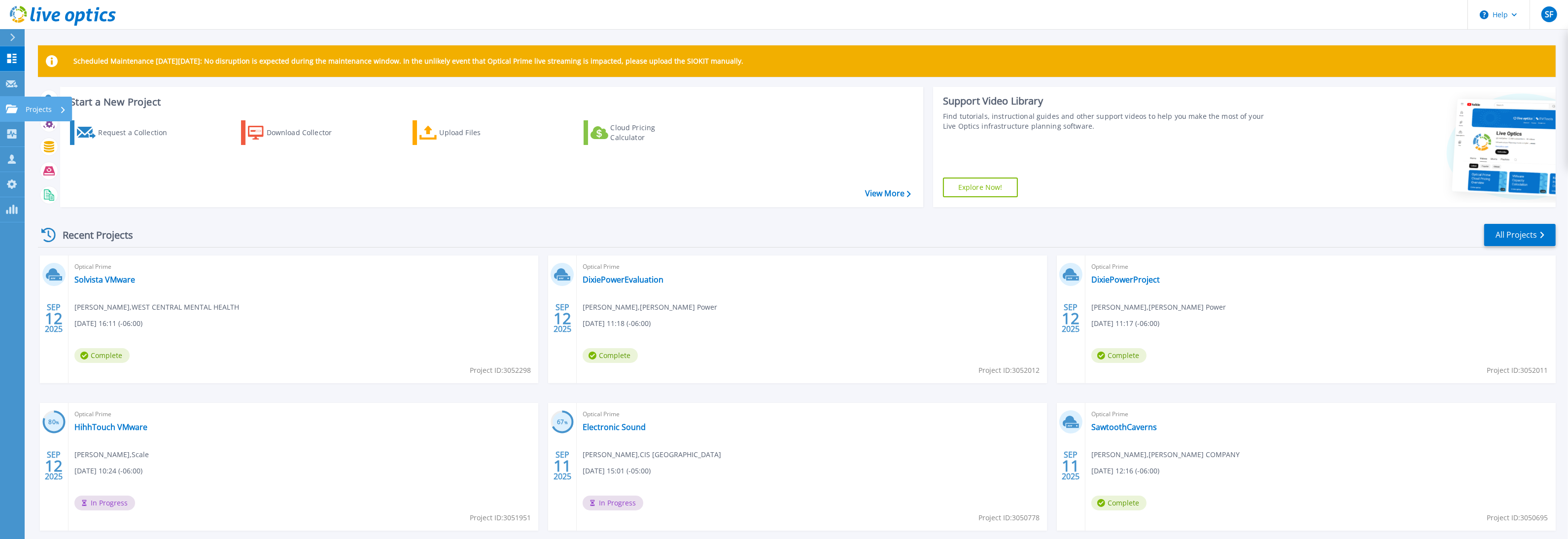
click at [16, 107] on icon at bounding box center [12, 109] width 12 height 9
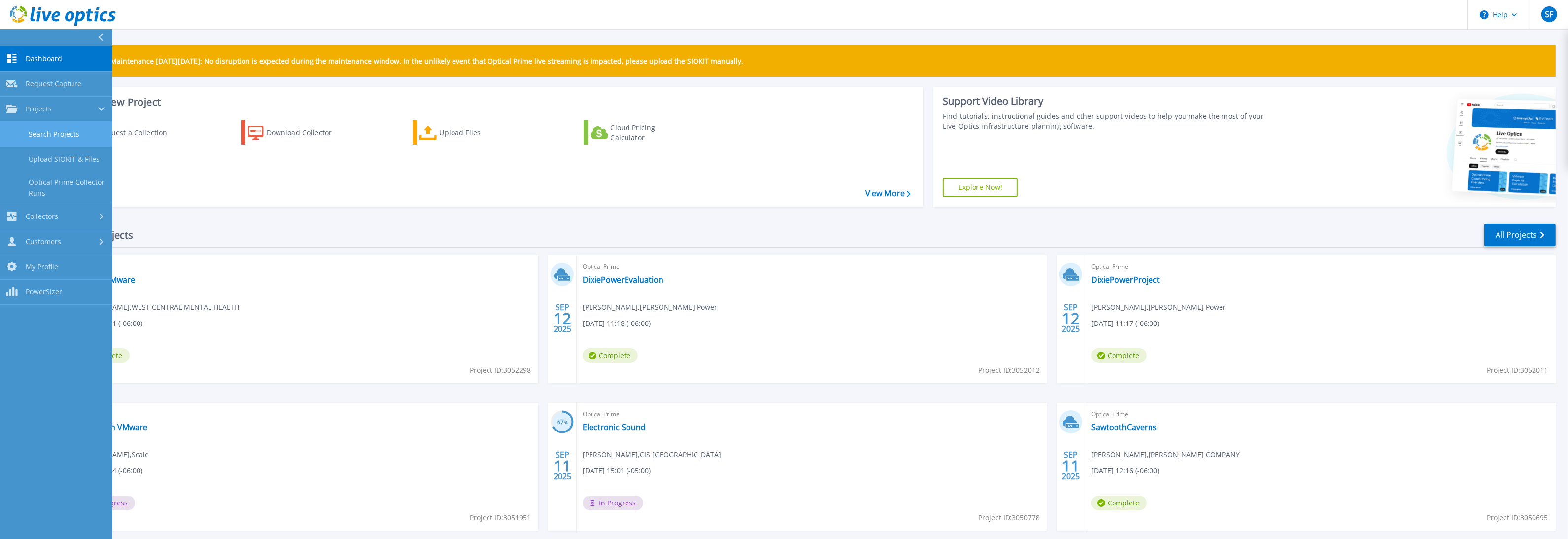
click at [88, 132] on link "Search Projects" at bounding box center [56, 134] width 113 height 25
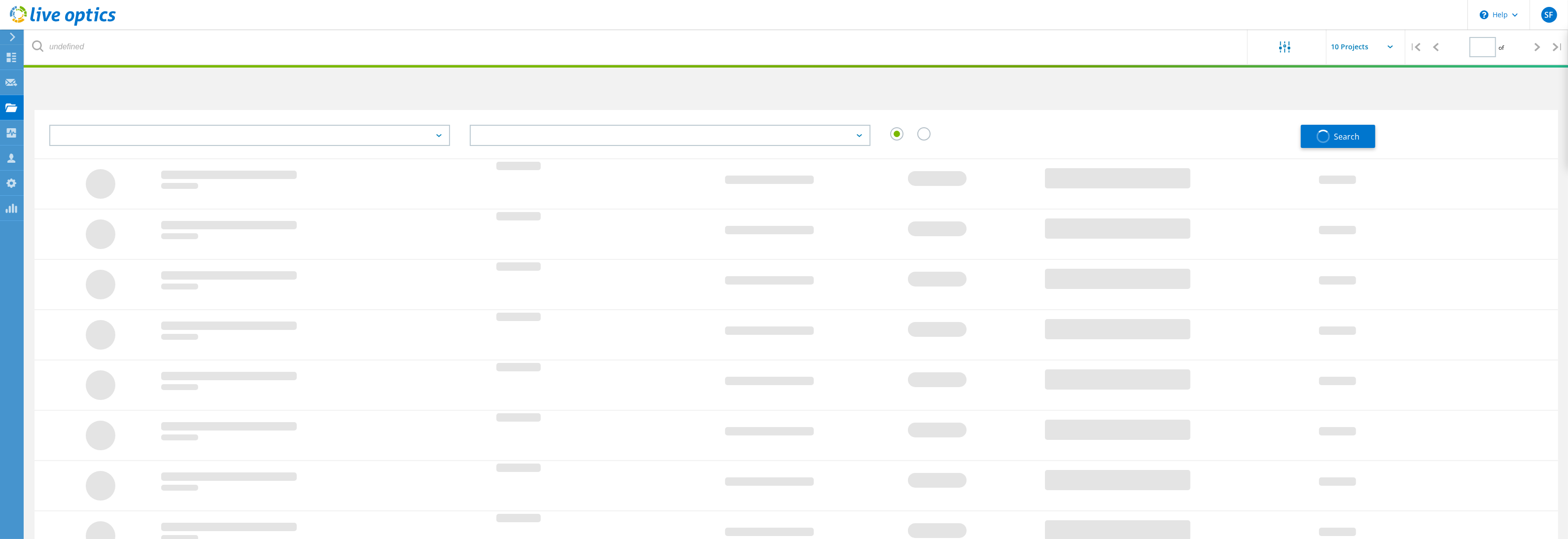
type input "1"
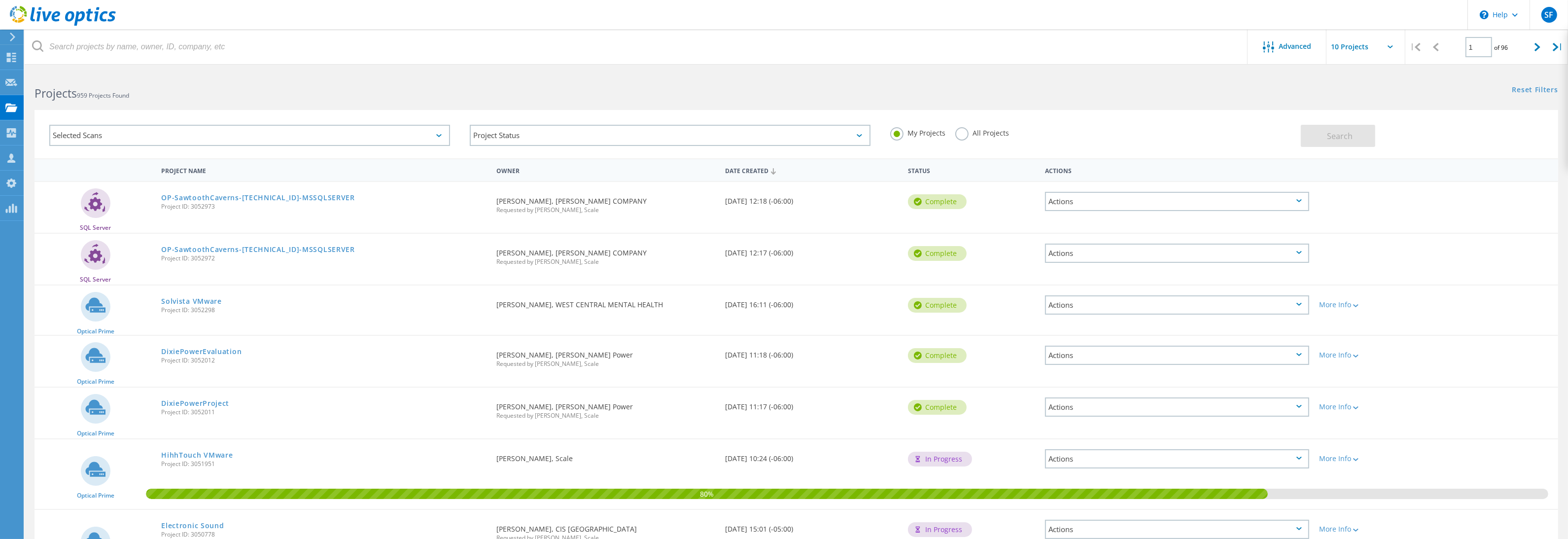
click at [264, 99] on h2 "Projects 959 Projects Found" at bounding box center [410, 93] width 752 height 17
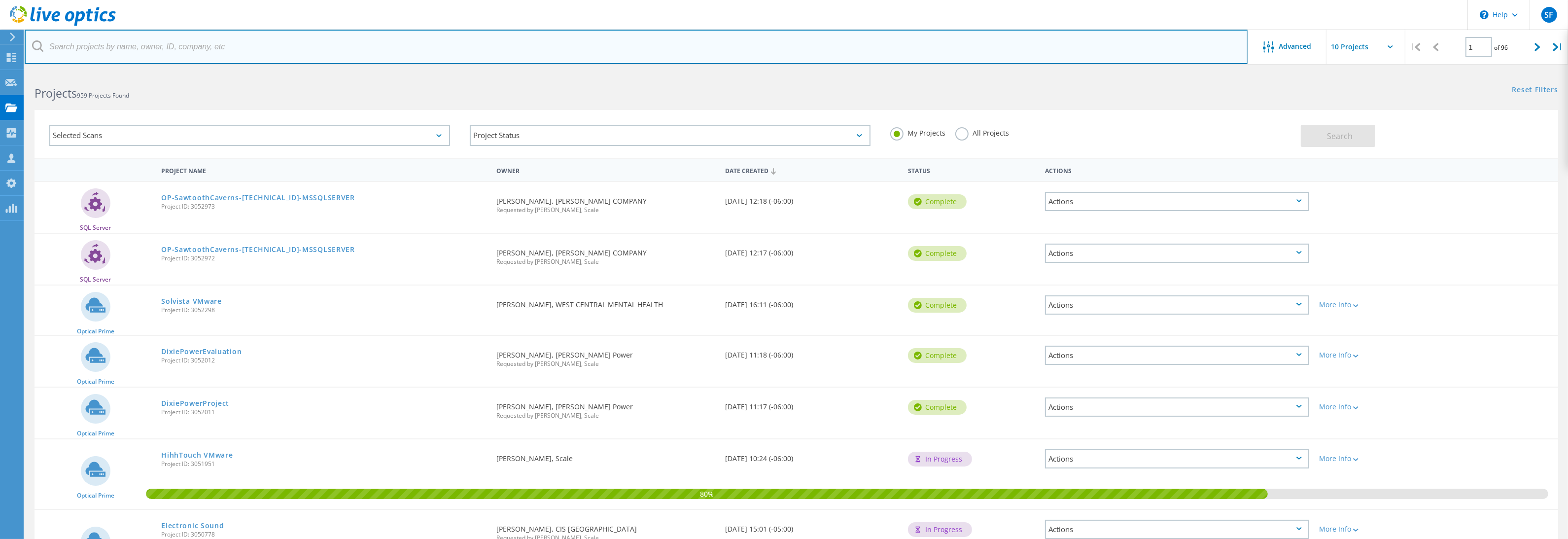
click at [227, 49] on input "text" at bounding box center [636, 47] width 1223 height 34
type input "monrovia"
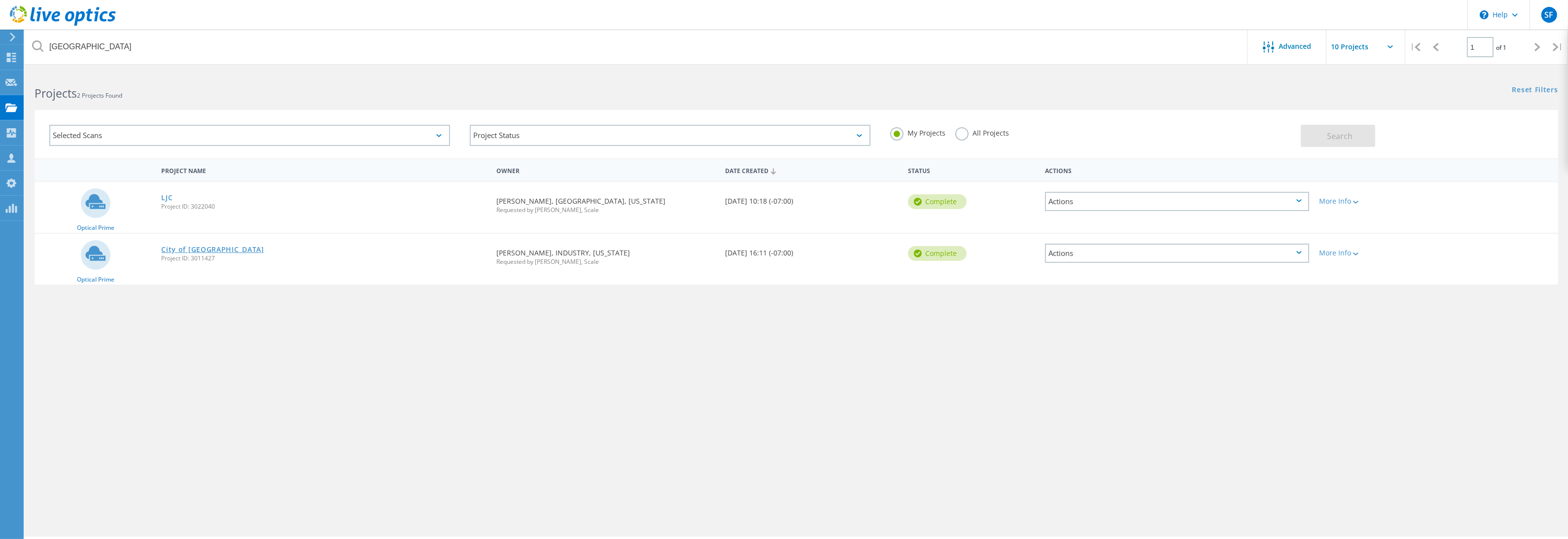
click at [196, 247] on link "City of Monrovia" at bounding box center [212, 249] width 103 height 7
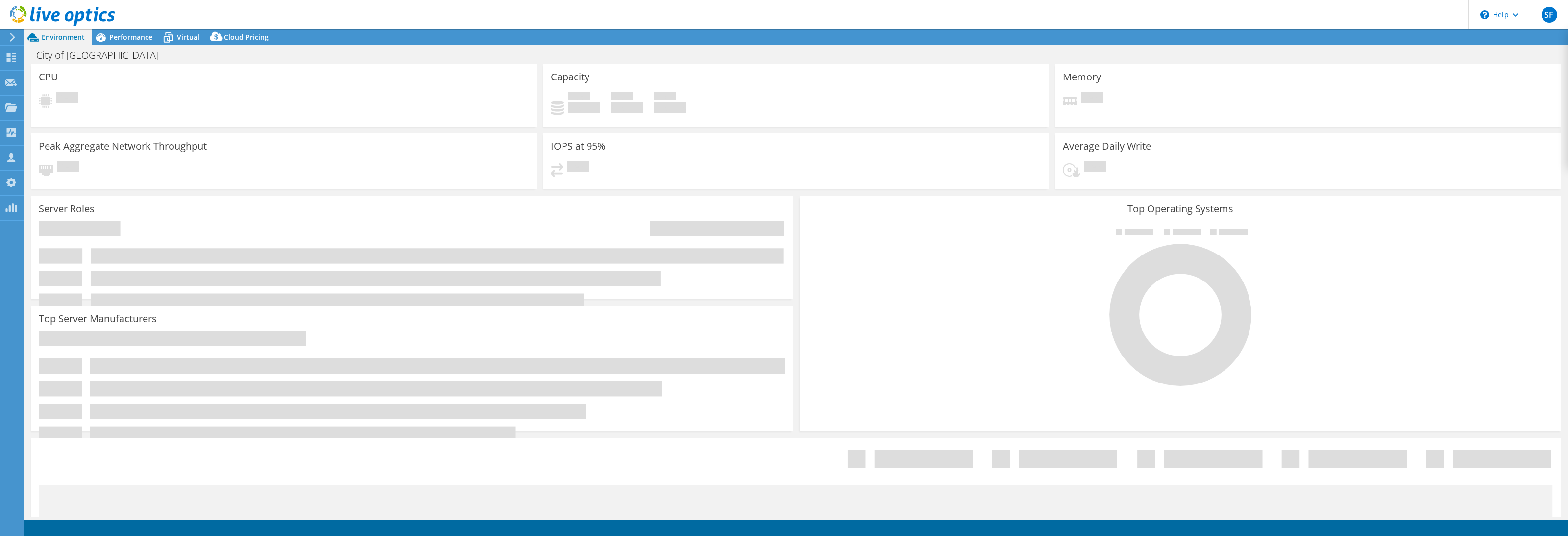
select select "USD"
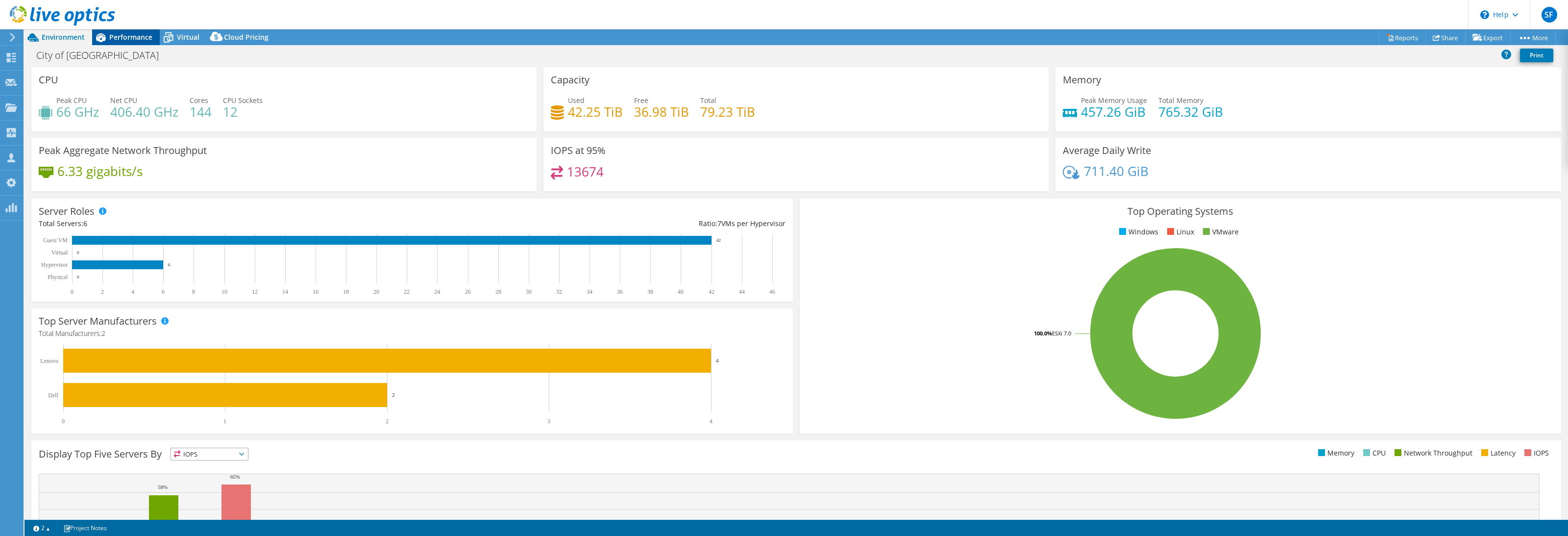
click at [144, 37] on span "Performance" at bounding box center [131, 37] width 43 height 9
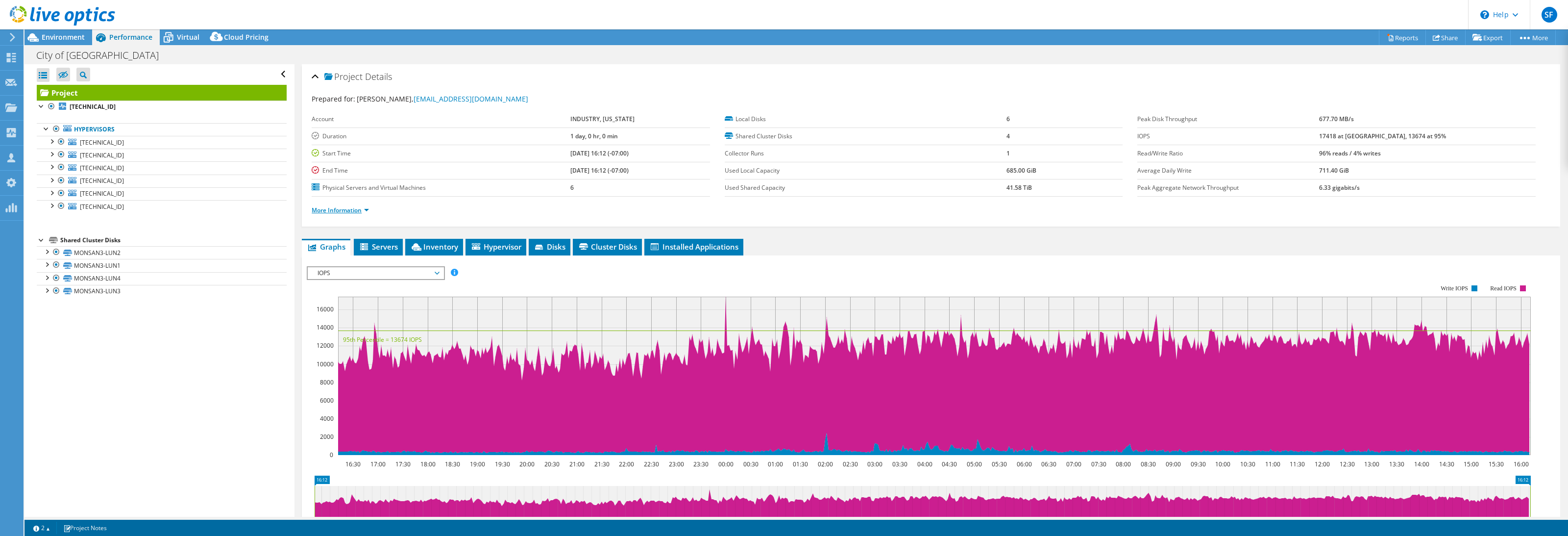
click at [324, 211] on link "More Information" at bounding box center [340, 210] width 57 height 9
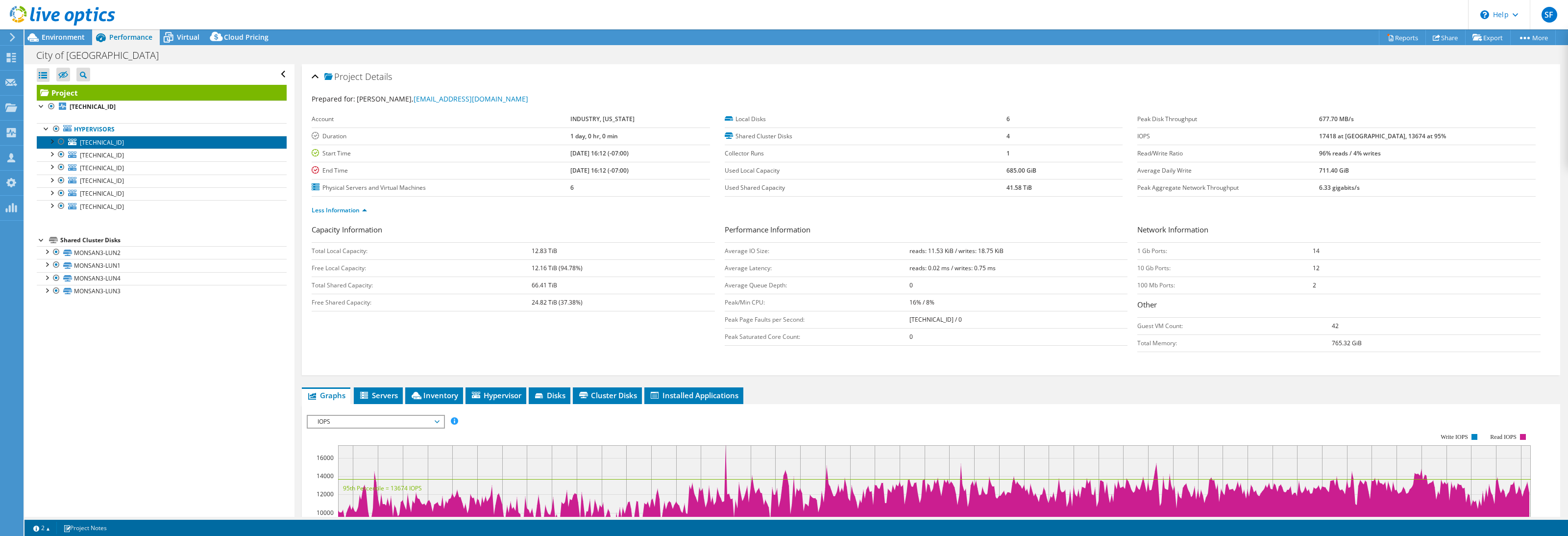
click at [102, 143] on span "[TECHNICAL_ID]" at bounding box center [102, 143] width 44 height 9
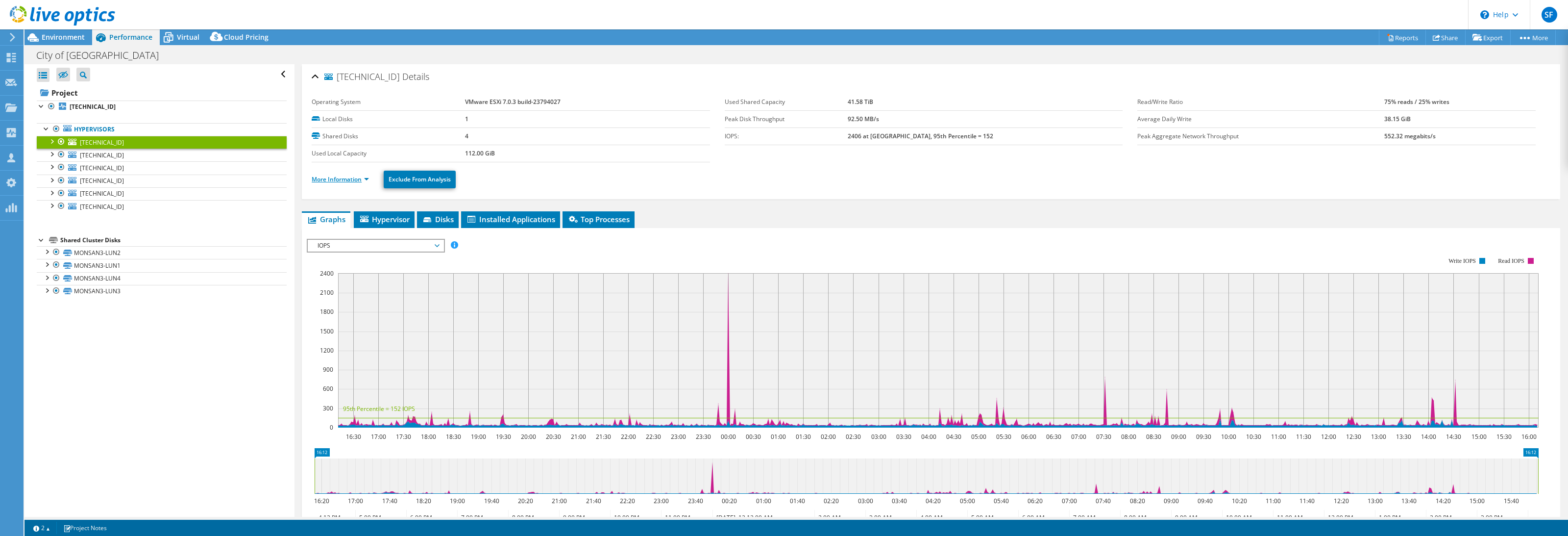
click at [348, 182] on link "More Information" at bounding box center [340, 179] width 57 height 9
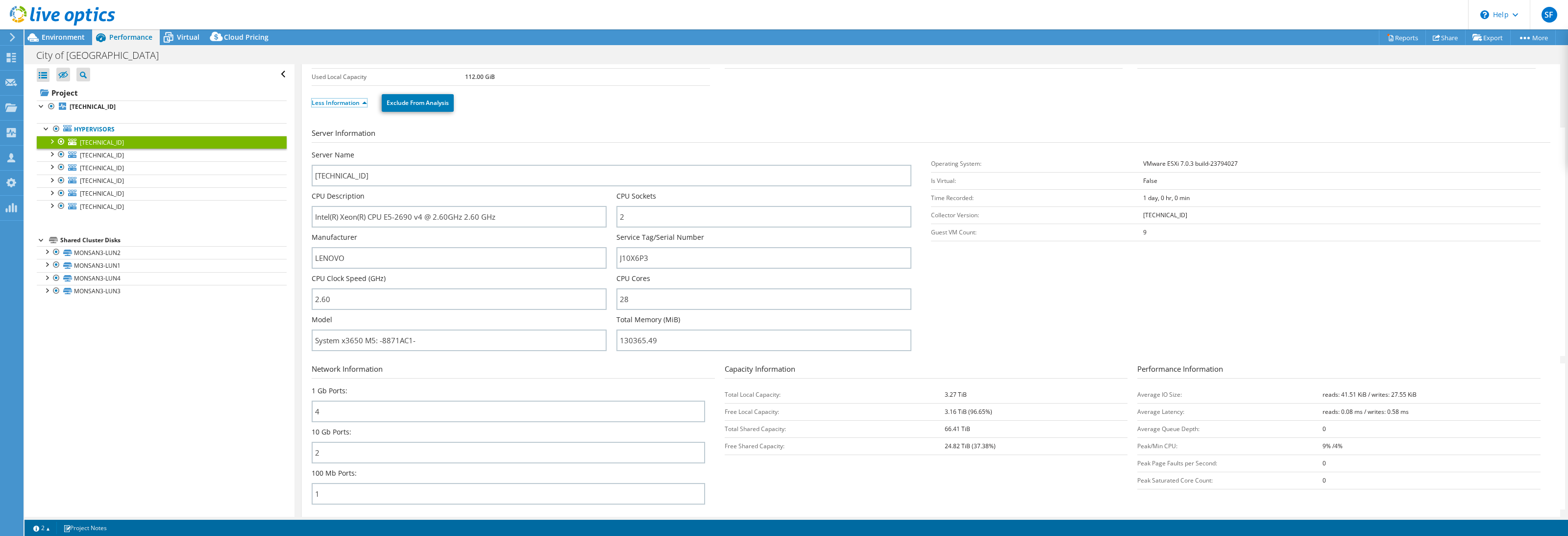
scroll to position [81, 0]
